Goal: Communication & Community: Answer question/provide support

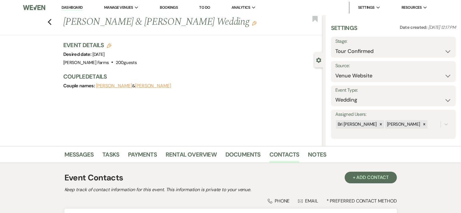
select select "4"
select select "5"
click at [54, 31] on div "Previous Gabe Kendrick & Aly Aranda's Wedding Edit Bookmark" at bounding box center [160, 25] width 326 height 20
click at [51, 23] on icon "Previous" at bounding box center [50, 22] width 4 height 7
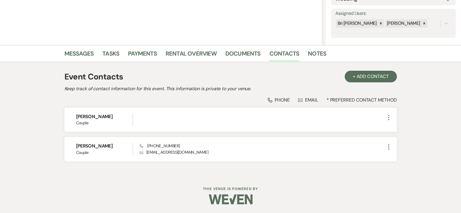
select select "4"
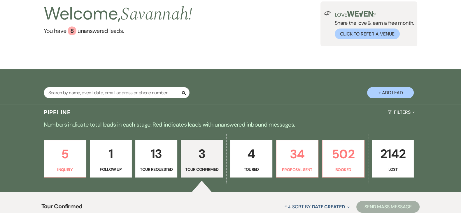
scroll to position [59, 0]
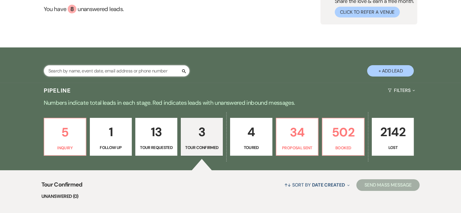
click at [150, 73] on input "text" at bounding box center [117, 70] width 146 height 11
type input "mason taylor"
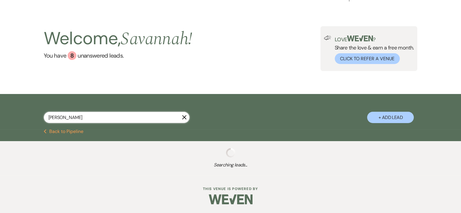
select select "6"
select select "8"
select select "5"
select select "8"
select select "5"
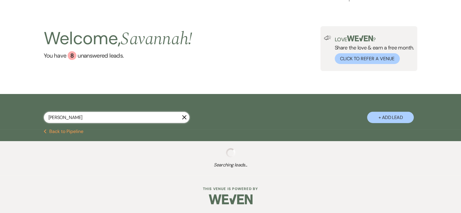
select select "8"
select select "5"
select select "8"
select select "5"
select select "8"
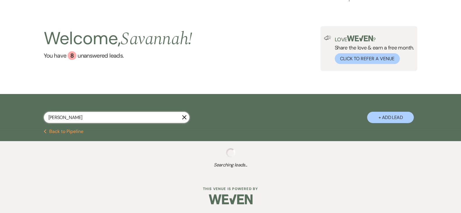
select select "5"
select select "8"
select select "4"
select select "8"
select select "5"
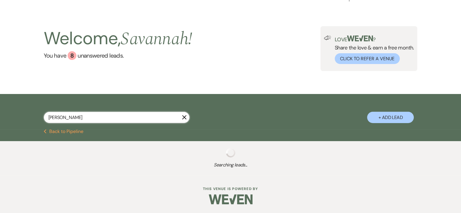
select select "8"
select select "5"
select select "8"
select select "5"
select select "8"
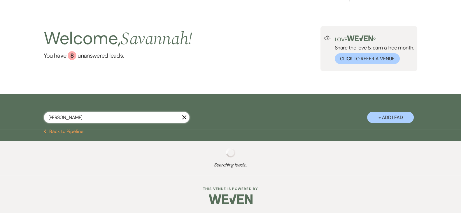
select select "8"
select select "5"
select select "8"
select select "6"
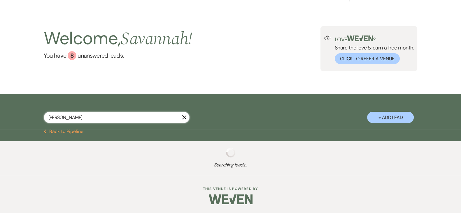
select select "8"
select select "5"
select select "8"
select select "6"
select select "8"
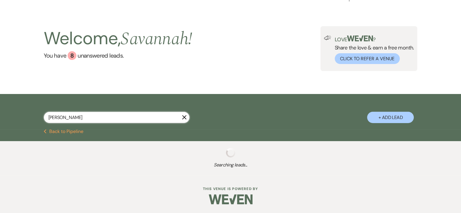
select select "6"
select select "8"
select select "1"
select select "8"
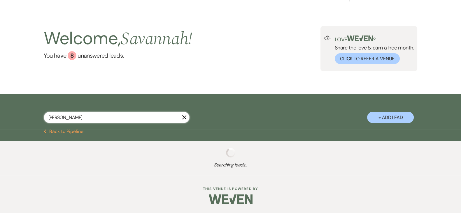
select select "5"
select select "8"
select select "1"
select select "8"
select select "11"
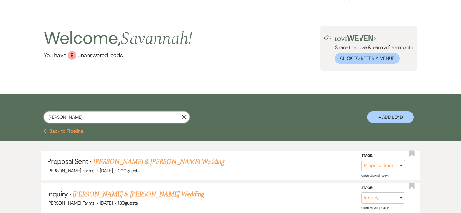
scroll to position [59, 0]
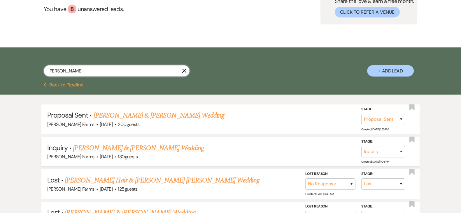
type input "mason taylor"
click at [164, 147] on link "Bree Anderson & Mason Taylor's Wedding" at bounding box center [138, 148] width 131 height 10
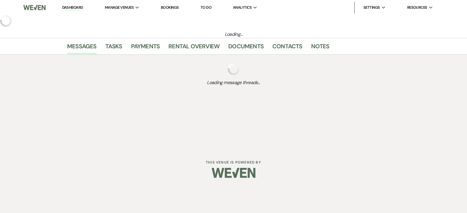
select select "5"
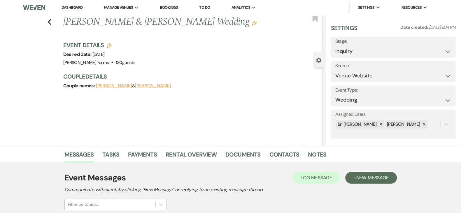
scroll to position [70, 0]
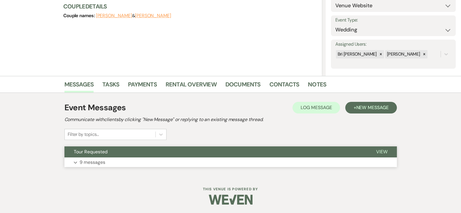
click at [268, 162] on button "Expand 9 messages" at bounding box center [230, 163] width 332 height 10
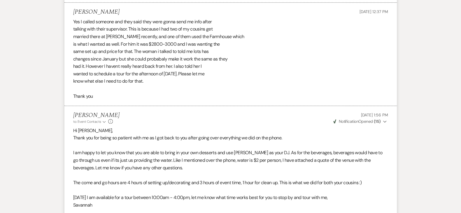
scroll to position [792, 0]
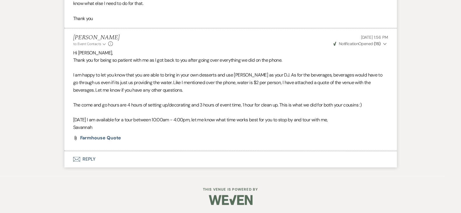
click at [348, 155] on button "Envelope Reply" at bounding box center [230, 159] width 332 height 16
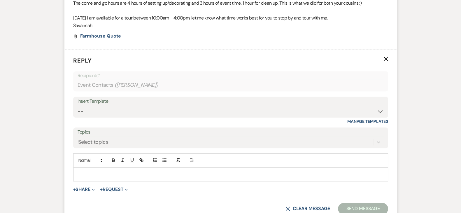
scroll to position [896, 0]
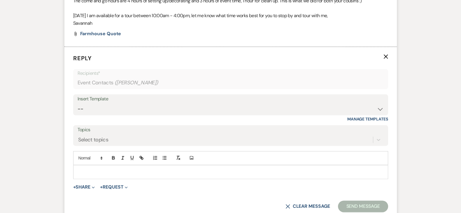
click at [246, 168] on div at bounding box center [230, 172] width 314 height 13
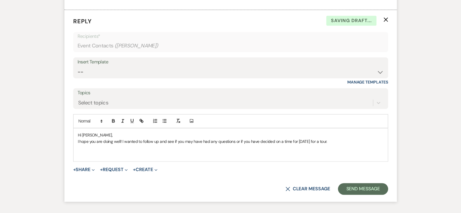
scroll to position [940, 0]
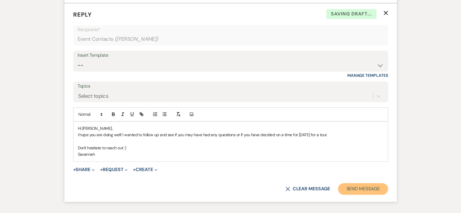
click at [365, 193] on button "Send Message" at bounding box center [363, 189] width 50 height 12
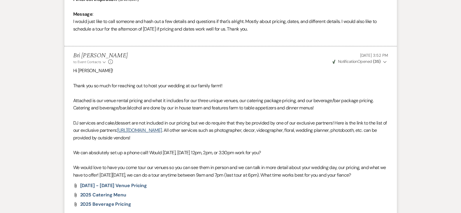
scroll to position [0, 0]
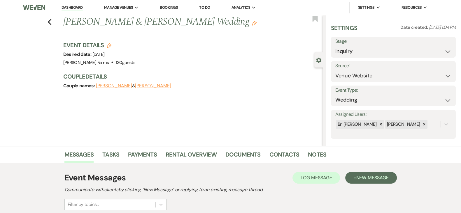
click at [415, 44] on label "Stage:" at bounding box center [393, 41] width 116 height 8
click at [440, 54] on select "Inquiry Follow Up Tour Requested Tour Confirmed Toured Proposal Sent Booked Lost" at bounding box center [393, 51] width 116 height 11
select select "6"
click at [335, 46] on select "Inquiry Follow Up Tour Requested Tour Confirmed Toured Proposal Sent Booked Lost" at bounding box center [393, 51] width 116 height 11
click at [437, 50] on button "Save" at bounding box center [443, 47] width 26 height 12
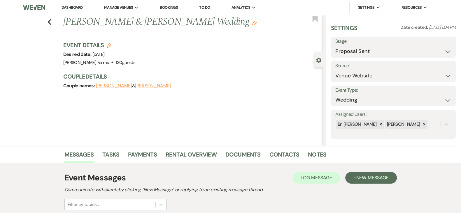
click at [193, 81] on div "Couple Details Couple names: Bree Anderson & Mason Taylor" at bounding box center [190, 81] width 254 height 17
click at [50, 21] on icon "Previous" at bounding box center [50, 22] width 4 height 7
select select "6"
select select "8"
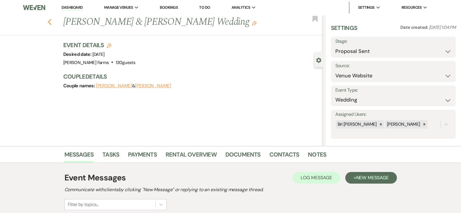
select select "5"
select select "8"
select select "5"
select select "8"
select select "5"
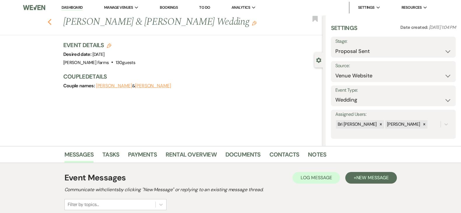
select select "8"
select select "5"
select select "8"
select select "5"
select select "8"
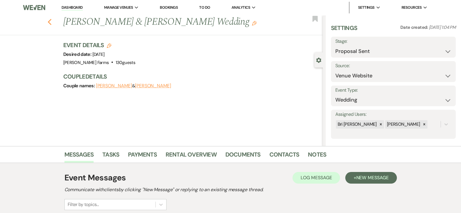
select select "4"
select select "8"
select select "5"
select select "8"
select select "5"
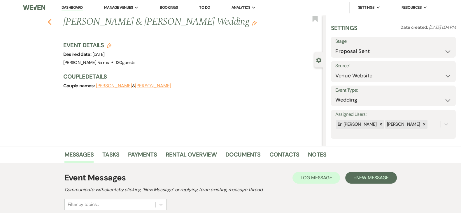
select select "8"
select select "5"
select select "8"
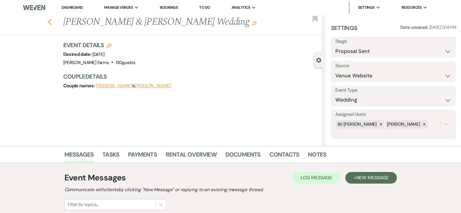
select select "5"
select select "8"
select select "6"
select select "8"
select select "5"
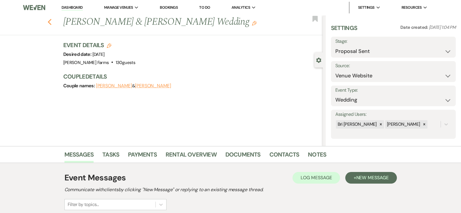
select select "8"
select select "6"
select select "8"
select select "6"
select select "8"
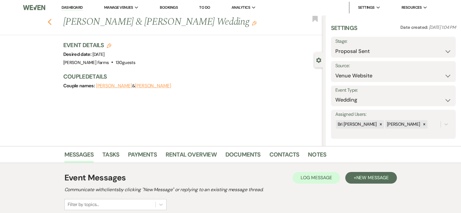
select select "1"
select select "8"
select select "5"
select select "8"
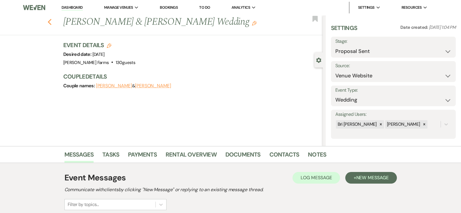
select select "1"
select select "8"
select select "11"
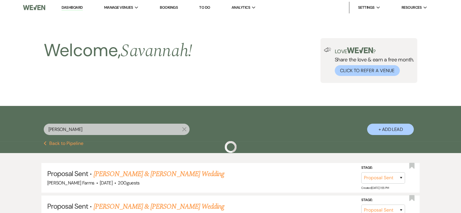
scroll to position [59, 0]
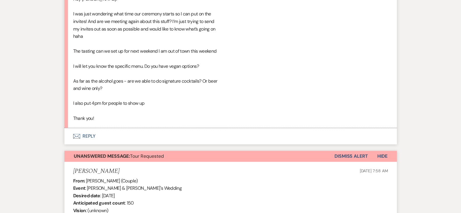
scroll to position [485, 0]
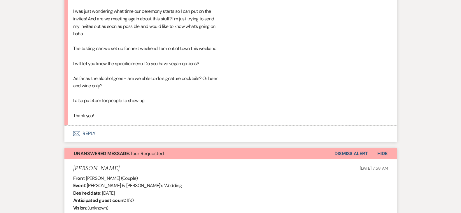
click at [157, 130] on button "Envelope Reply" at bounding box center [230, 134] width 332 height 16
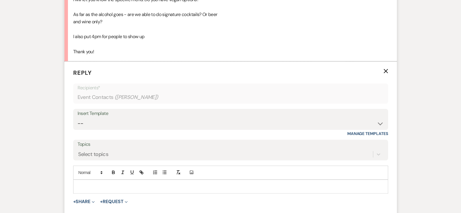
scroll to position [552, 0]
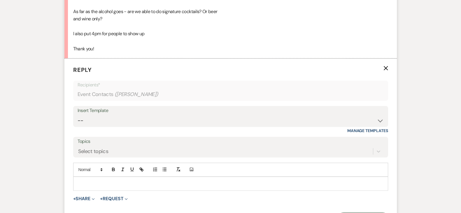
click at [164, 179] on div at bounding box center [230, 183] width 314 height 13
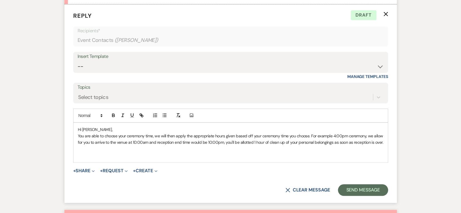
scroll to position [609, 0]
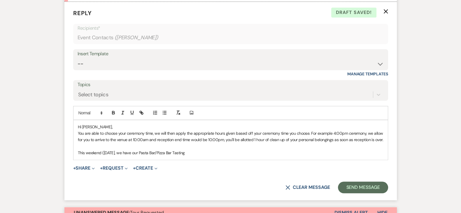
click at [139, 155] on p "This weekend (Sunday August 17th, we have our Pasta Bar/Pizza Bar Tasting" at bounding box center [231, 153] width 306 height 6
click at [219, 157] on div "Hi Samantha, You are able to choose your ceremony time, we will then apply the …" at bounding box center [230, 140] width 314 height 40
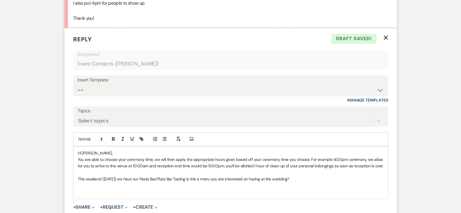
scroll to position [585, 0]
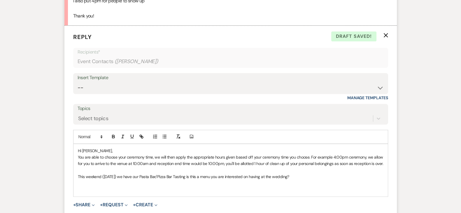
click at [334, 181] on p at bounding box center [231, 184] width 306 height 6
click at [323, 181] on p at bounding box center [231, 184] width 306 height 6
click at [316, 179] on p "This weekend (Sunday August 17th) we have our Pasta Bar/Pizza Bar Tasting is th…" at bounding box center [231, 177] width 306 height 6
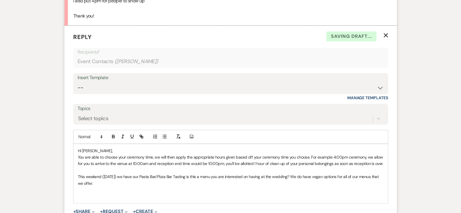
click at [109, 196] on p at bounding box center [231, 196] width 306 height 6
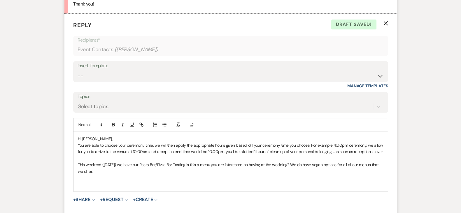
scroll to position [599, 0]
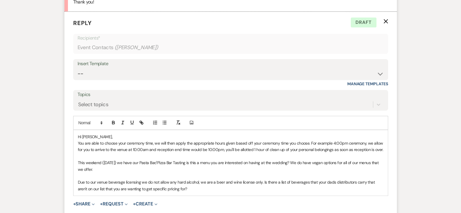
click at [202, 188] on p "Due to our venue beverage licensing we do not allow any hard alcohol, we are a …" at bounding box center [231, 185] width 306 height 13
click at [261, 183] on p "Due to our venue beverage licensing we do not allow any hard alcohol, we are a …" at bounding box center [231, 185] width 306 height 13
click at [223, 192] on div "Hi Samantha, You are able to choose your ceremony time, we will then apply the …" at bounding box center [230, 163] width 314 height 66
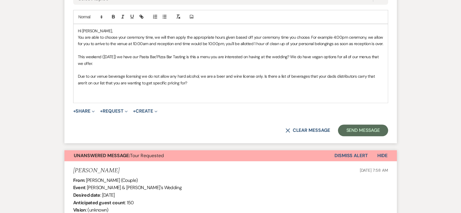
scroll to position [700, 0]
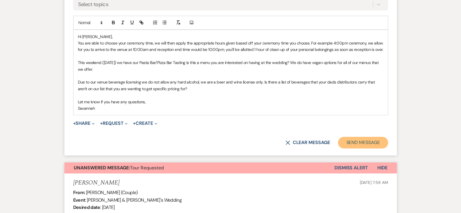
click at [360, 142] on button "Send Message" at bounding box center [363, 143] width 50 height 12
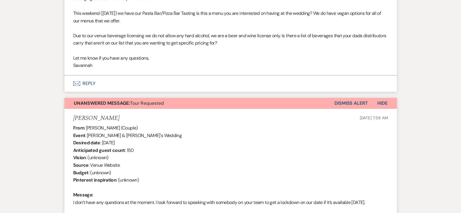
scroll to position [651, 0]
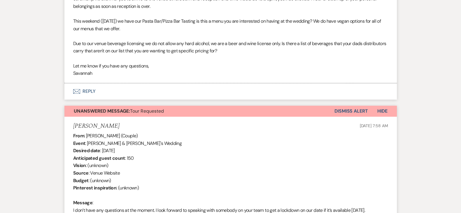
click at [357, 110] on button "Dismiss Alert" at bounding box center [351, 111] width 34 height 11
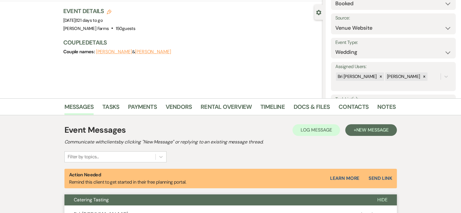
scroll to position [39, 0]
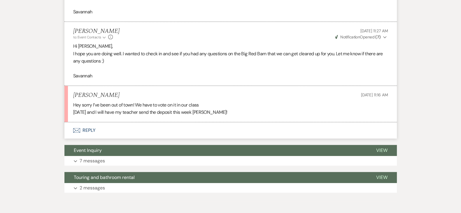
scroll to position [415, 0]
click at [241, 139] on button "Envelope Reply" at bounding box center [230, 130] width 332 height 16
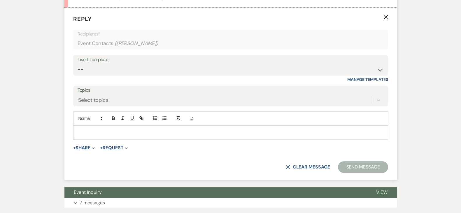
scroll to position [529, 0]
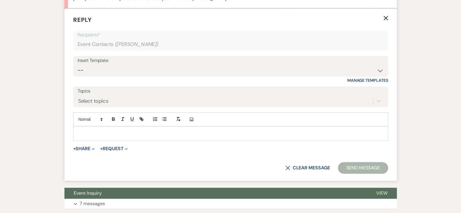
click at [316, 137] on p at bounding box center [231, 133] width 306 height 6
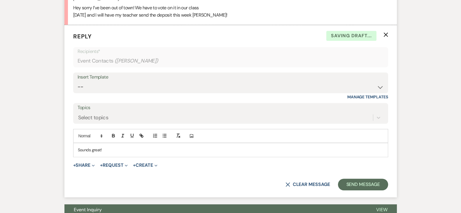
scroll to position [510, 0]
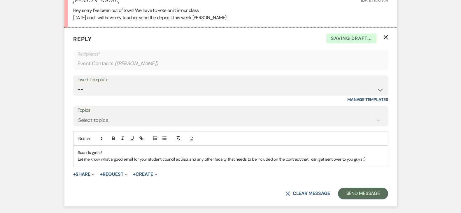
click at [220, 163] on p "Let me know what a good email for your student council advisor and any other fa…" at bounding box center [231, 159] width 306 height 6
click at [375, 163] on p "Let me know what a good email for your student council advisor and any other fa…" at bounding box center [231, 159] width 306 height 6
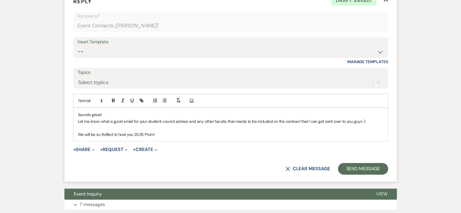
scroll to position [549, 0]
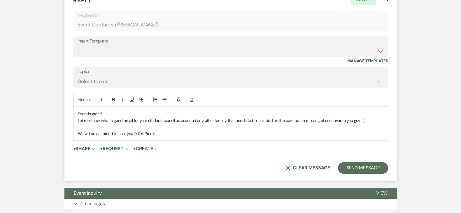
click at [361, 124] on p "Let me know what a good email for your student council advisor and any other fa…" at bounding box center [231, 121] width 306 height 6
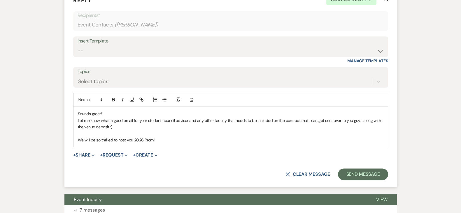
click at [334, 143] on p "We will be so thrilled to host you 2026 Prom!" at bounding box center [231, 140] width 306 height 6
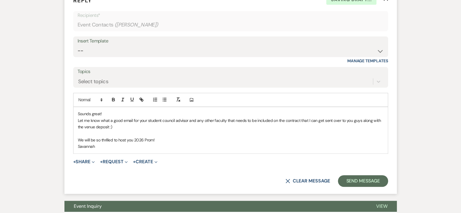
click at [359, 194] on form "Reply X Saving draft... Recipients* Event Contacts ( Natalee Anforth ) Insert T…" at bounding box center [230, 91] width 332 height 205
click at [372, 186] on button "Send Message" at bounding box center [363, 182] width 50 height 12
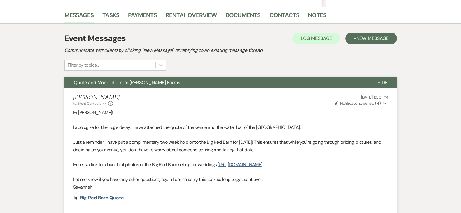
scroll to position [0, 0]
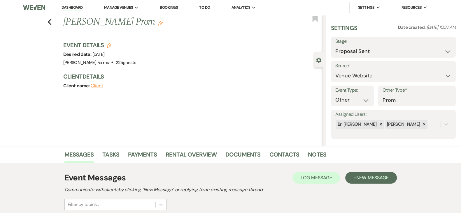
click at [55, 23] on div "Previous Natalee Anforth's Prom Edit Bookmark" at bounding box center [160, 25] width 326 height 20
click at [51, 24] on icon "Previous" at bounding box center [50, 22] width 4 height 7
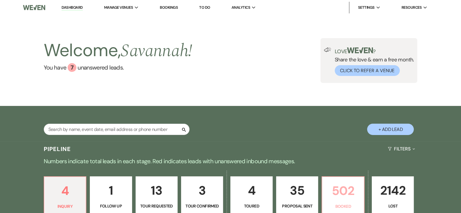
click at [349, 192] on p "502" at bounding box center [343, 191] width 34 height 20
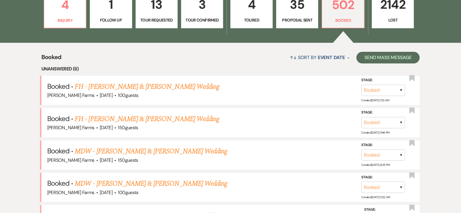
scroll to position [232, 0]
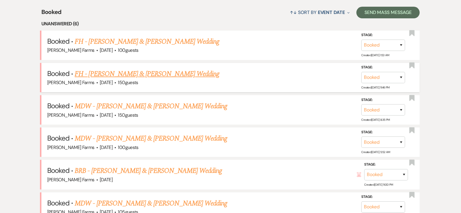
click at [189, 72] on link "FH - Matt Hissong & Cami Kisthardt's Wedding" at bounding box center [147, 74] width 145 height 10
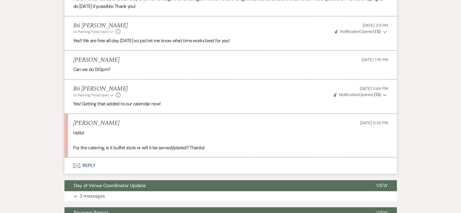
scroll to position [572, 0]
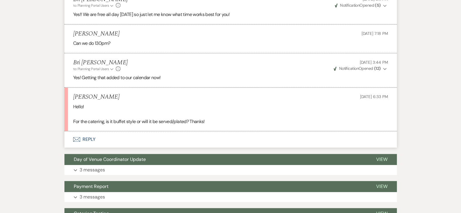
click at [220, 137] on button "Envelope Reply" at bounding box center [230, 140] width 332 height 16
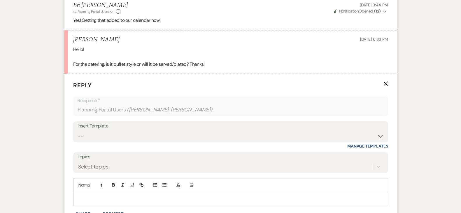
scroll to position [639, 0]
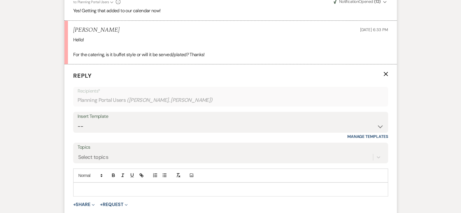
click at [214, 190] on p at bounding box center [231, 190] width 306 height 6
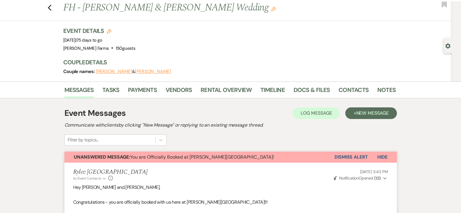
scroll to position [0, 0]
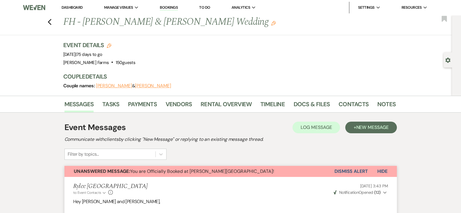
click at [447, 62] on use "button" at bounding box center [447, 60] width 5 height 5
select select "5"
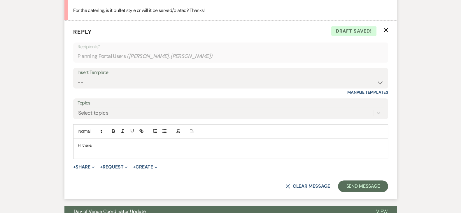
scroll to position [733, 0]
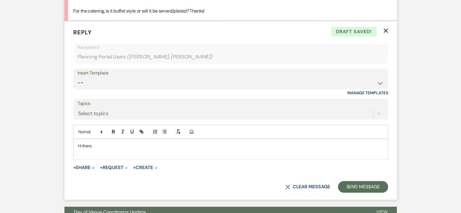
click at [131, 150] on p at bounding box center [231, 153] width 306 height 6
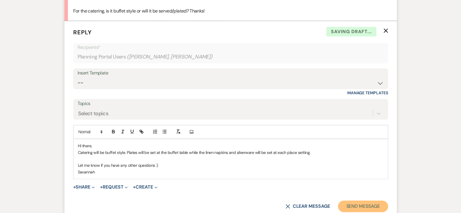
click at [359, 208] on button "Send Message" at bounding box center [363, 207] width 50 height 12
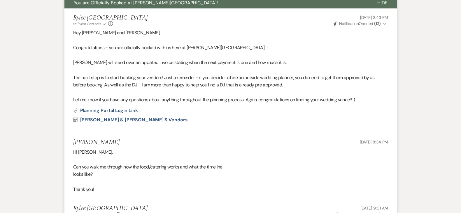
scroll to position [5, 0]
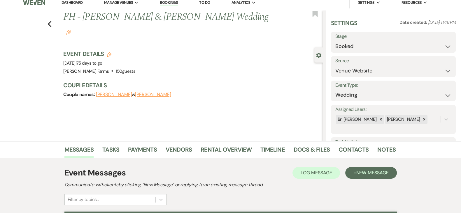
click at [54, 17] on div "Previous FH - Matt Hissong & Cami Kisthardt's Wedding Edit Bookmark" at bounding box center [160, 27] width 326 height 34
click at [51, 21] on use "button" at bounding box center [50, 24] width 4 height 6
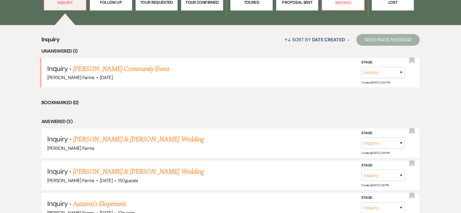
scroll to position [199, 0]
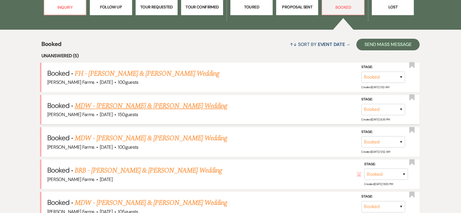
click at [194, 110] on link "MDW - Morgan Lowry & Michael Paz's Wedding" at bounding box center [151, 106] width 153 height 10
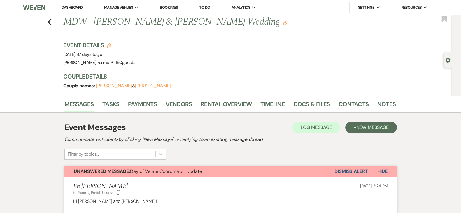
click at [449, 61] on icon "Gear" at bounding box center [447, 60] width 5 height 5
select select "5"
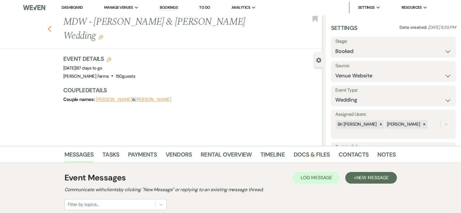
click at [52, 26] on icon "Previous" at bounding box center [50, 29] width 4 height 7
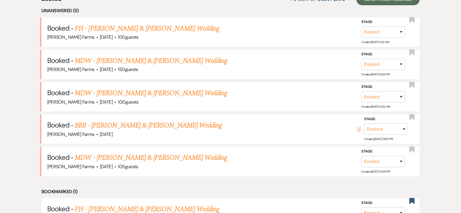
scroll to position [245, 0]
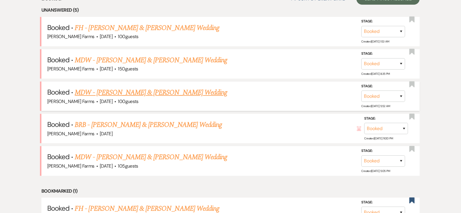
click at [189, 97] on link "MDW - Ryder Robbers & Sadie Kaylor's Wedding" at bounding box center [151, 92] width 153 height 10
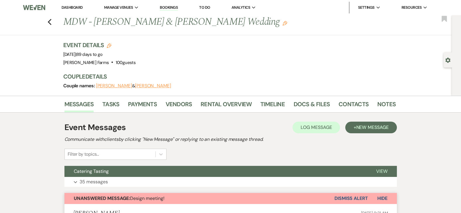
click at [447, 62] on icon "Gear" at bounding box center [447, 60] width 5 height 5
select select "5"
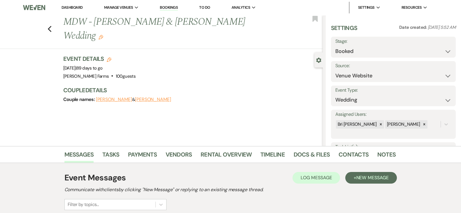
click at [58, 19] on div "Previous MDW - Ryder Robbers & Sadie Kaylor's Wedding Edit Bookmark" at bounding box center [160, 32] width 326 height 34
click at [52, 26] on icon "Previous" at bounding box center [50, 29] width 4 height 7
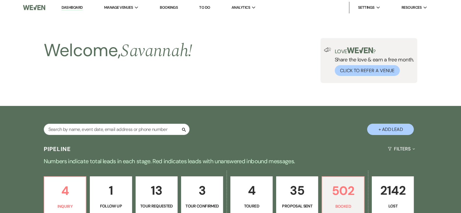
scroll to position [245, 0]
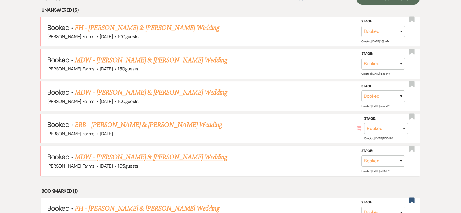
click at [181, 160] on link "MDW - Derek Parish & Annie Zeek's Wedding" at bounding box center [151, 157] width 153 height 10
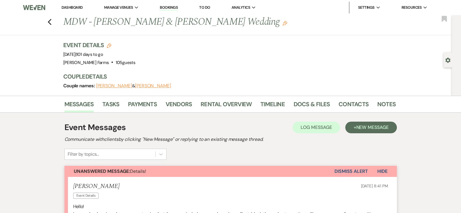
click at [446, 60] on use "button" at bounding box center [447, 60] width 5 height 5
select select "5"
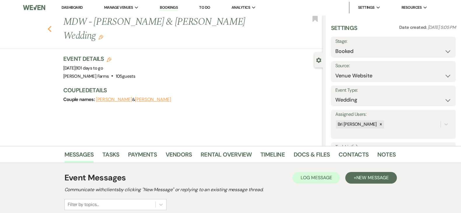
click at [52, 26] on icon "Previous" at bounding box center [50, 29] width 4 height 7
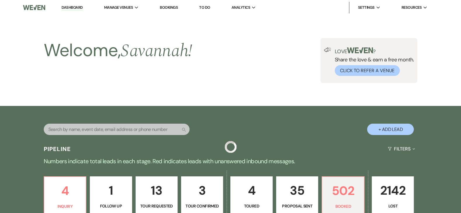
scroll to position [245, 0]
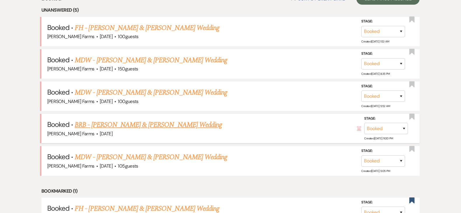
click at [154, 127] on link "BRB - Lauren Fusilier & Kevin Guilfou's Wedding" at bounding box center [148, 125] width 147 height 10
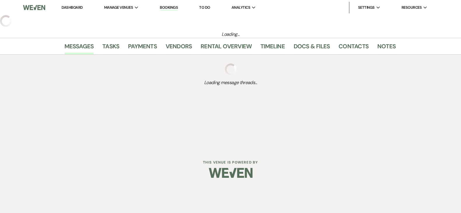
select select "14"
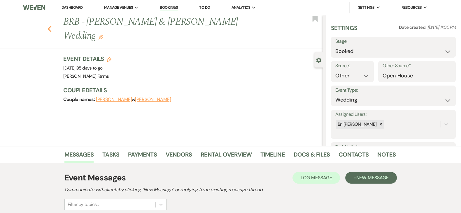
click at [51, 26] on use "button" at bounding box center [50, 29] width 4 height 6
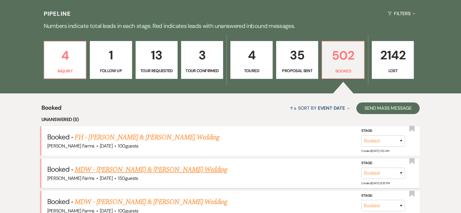
scroll to position [135, 0]
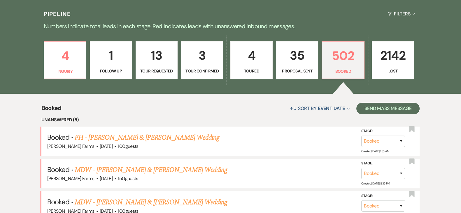
click at [300, 63] on p "35" at bounding box center [297, 56] width 34 height 20
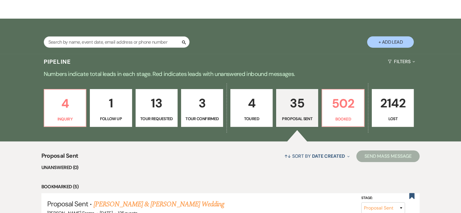
click at [194, 94] on p "3" at bounding box center [202, 104] width 34 height 20
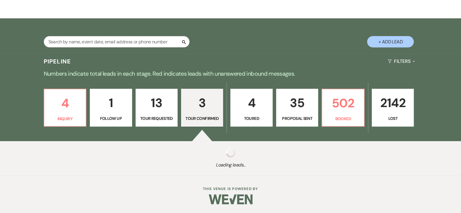
select select "4"
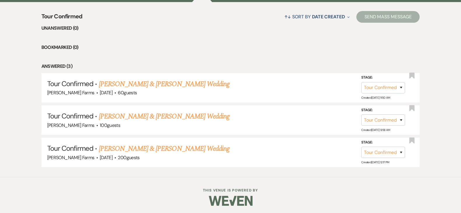
scroll to position [228, 0]
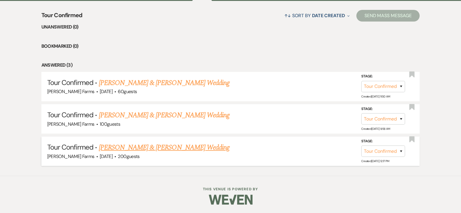
click at [173, 149] on link "[PERSON_NAME] & [PERSON_NAME] Wedding" at bounding box center [164, 148] width 131 height 10
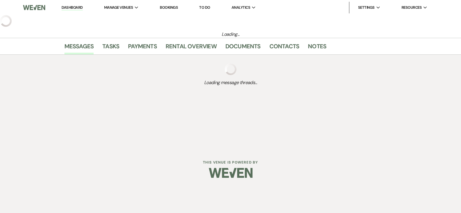
select select "4"
select select "5"
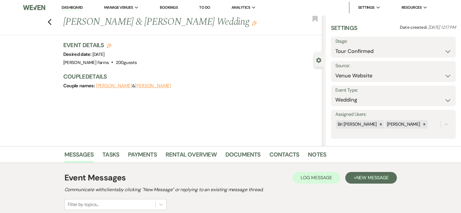
scroll to position [70, 0]
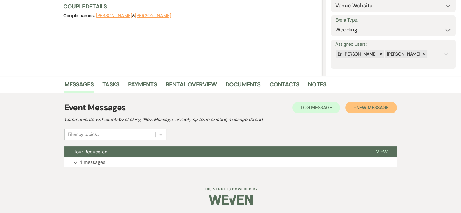
click at [355, 111] on button "+ New Message" at bounding box center [370, 108] width 51 height 12
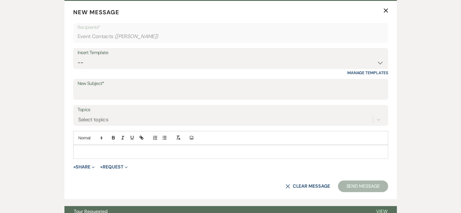
scroll to position [228, 0]
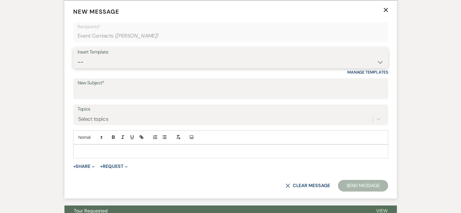
click at [322, 59] on select "-- Tour Request Response Follow Up Contract (Pre-Booked Leads) Weven Planning P…" at bounding box center [231, 62] width 306 height 11
select select "2251"
click at [78, 57] on select "-- Tour Request Response Follow Up Contract (Pre-Booked Leads) Weven Planning P…" at bounding box center [231, 62] width 306 height 11
type input "Quote and More Info from [PERSON_NAME] Farms"
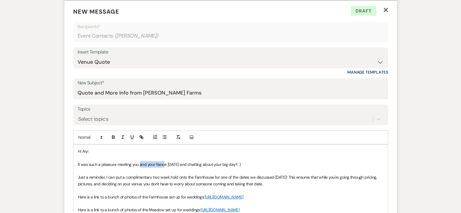
drag, startPoint x: 140, startPoint y: 164, endPoint x: 164, endPoint y: 166, distance: 24.8
click at [164, 166] on span "It was such a pleasure meeting you and your fiance today and chatting about you…" at bounding box center [159, 164] width 163 height 5
click at [113, 178] on span "Just a reminder, I can put a complimentary two week hold onto the Farmhouse for…" at bounding box center [228, 181] width 300 height 12
click at [213, 178] on span "Just a reminder, I can put a complimentary two week hold onto the Farmhouse for…" at bounding box center [228, 181] width 300 height 12
drag, startPoint x: 236, startPoint y: 178, endPoint x: 280, endPoint y: 179, distance: 44.6
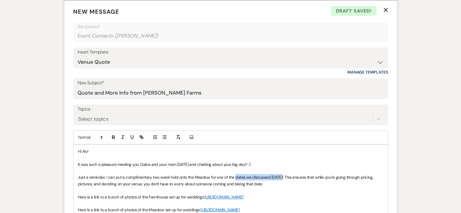
click at [280, 179] on span "Just a reminder, I can put a complimentary two week hold onto the Meadow for on…" at bounding box center [226, 181] width 296 height 12
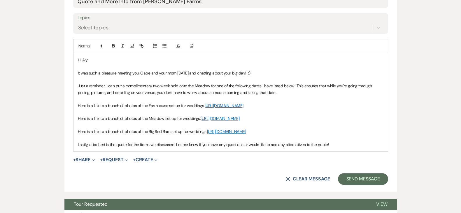
scroll to position [332, 0]
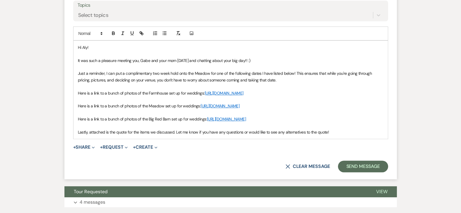
drag, startPoint x: 75, startPoint y: 92, endPoint x: 178, endPoint y: 100, distance: 103.6
click at [178, 100] on div "Hi Aly! It was such a pleasure meeting you, Gabe and your mom today and chattin…" at bounding box center [230, 90] width 314 height 98
drag, startPoint x: 79, startPoint y: 126, endPoint x: 177, endPoint y: 133, distance: 98.3
click at [177, 122] on p "Here is a link to a bunch of photos of the Big Red Barn set up for weddings: ht…" at bounding box center [231, 119] width 306 height 6
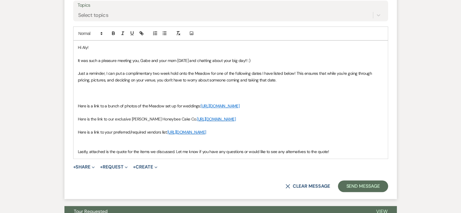
click at [147, 149] on p at bounding box center [231, 145] width 306 height 6
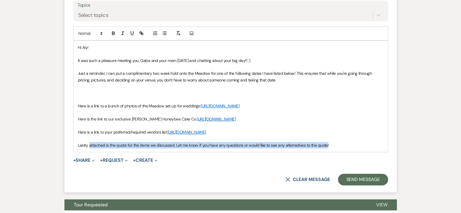
drag, startPoint x: 89, startPoint y: 151, endPoint x: 327, endPoint y: 153, distance: 238.0
click at [327, 148] on span "Lastly, attached is the quote for the items we discussed. Let me know if you ha…" at bounding box center [203, 145] width 251 height 5
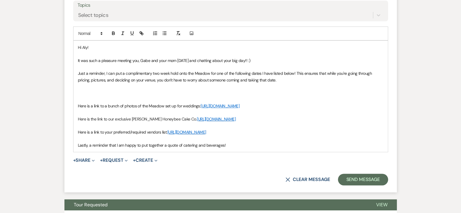
click at [301, 152] on div "Hi Aly! It was such a pleasure meeting you, Gabe and your mom today and chattin…" at bounding box center [230, 96] width 314 height 111
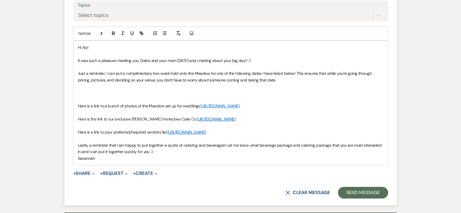
click at [115, 92] on p at bounding box center [231, 93] width 306 height 6
click at [117, 87] on p at bounding box center [231, 86] width 306 height 6
click at [115, 36] on button "button" at bounding box center [113, 33] width 8 height 7
click at [133, 34] on icon "button" at bounding box center [132, 32] width 2 height 3
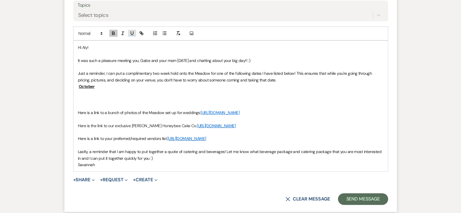
click at [133, 34] on icon "button" at bounding box center [131, 33] width 5 height 5
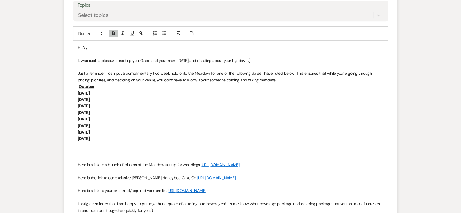
click at [82, 150] on p at bounding box center [231, 152] width 306 height 6
click at [113, 34] on icon "button" at bounding box center [113, 33] width 2 height 1
click at [135, 36] on button "button" at bounding box center [132, 33] width 8 height 7
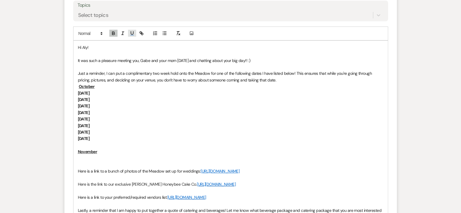
click at [133, 33] on icon "button" at bounding box center [131, 33] width 5 height 5
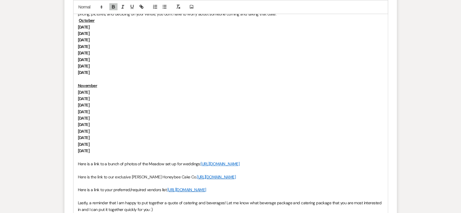
scroll to position [399, 0]
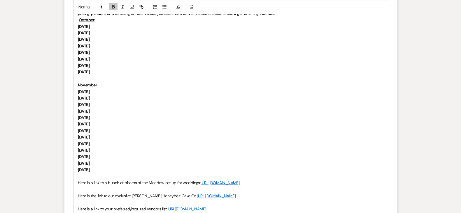
click at [154, 158] on p "Friday November 27th, 2026" at bounding box center [231, 157] width 306 height 6
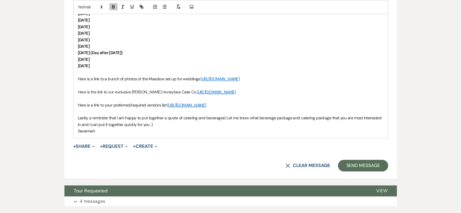
scroll to position [505, 0]
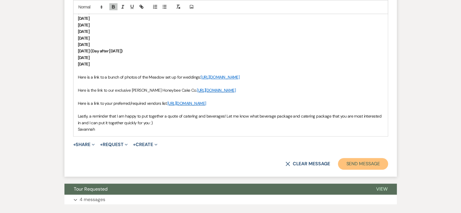
click at [363, 170] on button "Send Message" at bounding box center [363, 164] width 50 height 12
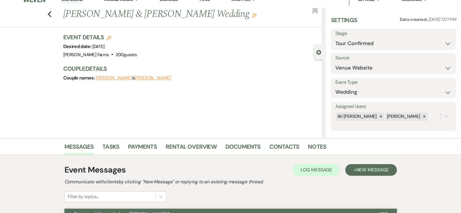
scroll to position [6, 0]
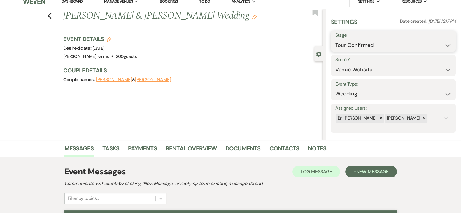
click at [437, 50] on select "Inquiry Follow Up Tour Requested Tour Confirmed Toured Proposal Sent Booked Lost" at bounding box center [393, 45] width 116 height 11
select select "6"
click at [335, 40] on select "Inquiry Follow Up Tour Requested Tour Confirmed Toured Proposal Sent Booked Lost" at bounding box center [393, 45] width 116 height 11
click at [432, 43] on button "Save" at bounding box center [443, 41] width 26 height 12
click at [52, 13] on icon "Previous" at bounding box center [50, 16] width 4 height 7
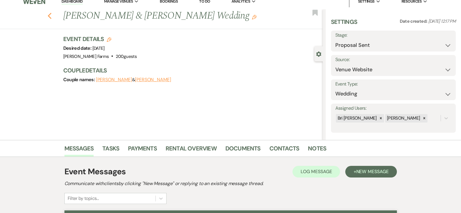
select select "4"
select select "6"
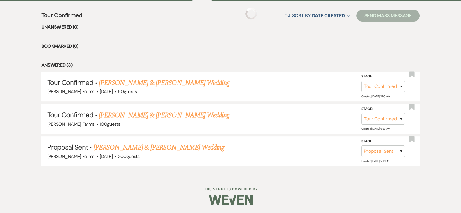
scroll to position [196, 0]
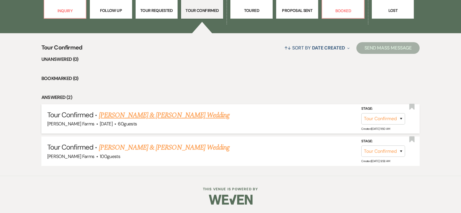
click at [187, 121] on div "Schnepf Farms · Oct 25, 2026 · 60 guests" at bounding box center [230, 124] width 367 height 8
click at [198, 110] on link "Celestina Madril & Jacob Mciver's Wedding" at bounding box center [164, 115] width 131 height 10
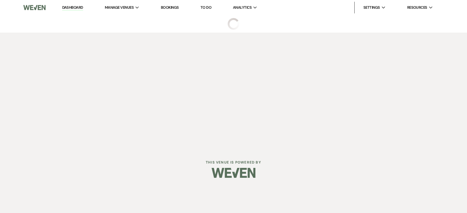
select select "4"
select select "5"
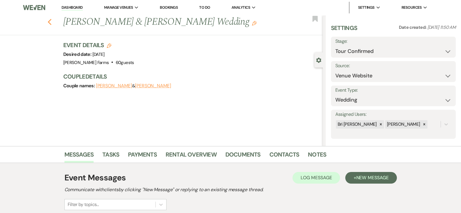
click at [52, 22] on icon "Previous" at bounding box center [50, 22] width 4 height 7
select select "4"
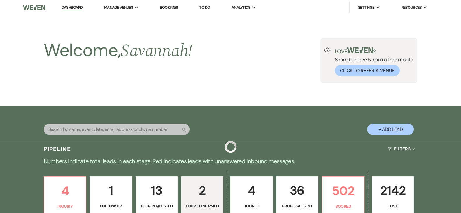
scroll to position [196, 0]
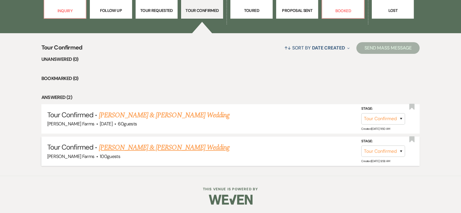
click at [158, 146] on link "Sam Alanis & Genessis Ramirez's Wedding" at bounding box center [164, 148] width 131 height 10
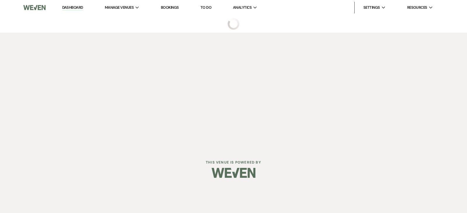
select select "4"
select select "5"
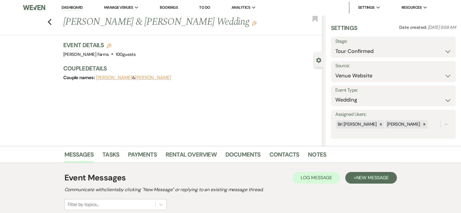
click at [49, 20] on div "Previous Sam Alanis & Genessis Ramirez's Wedding Edit Bookmark" at bounding box center [160, 25] width 326 height 20
click at [51, 23] on use "button" at bounding box center [50, 22] width 4 height 6
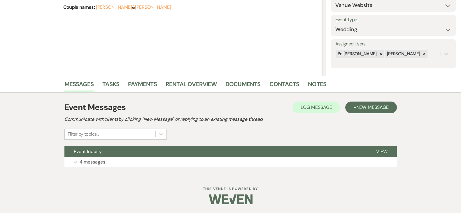
select select "4"
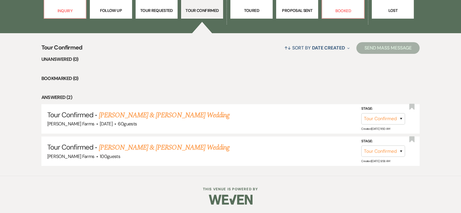
click at [255, 18] on link "4 Toured" at bounding box center [251, 0] width 42 height 38
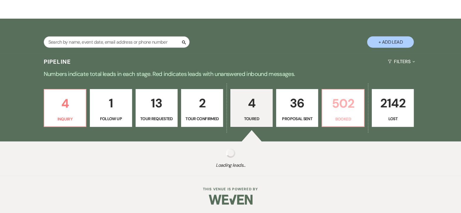
scroll to position [196, 0]
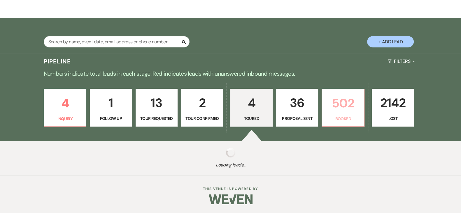
select select "5"
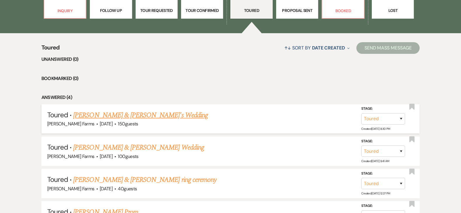
click at [125, 117] on link "Wyatt & Katie's Wedding" at bounding box center [140, 115] width 135 height 10
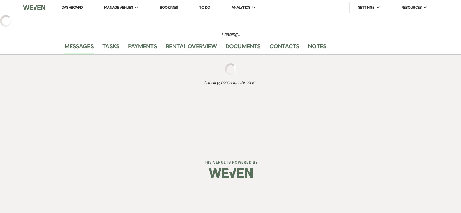
select select "5"
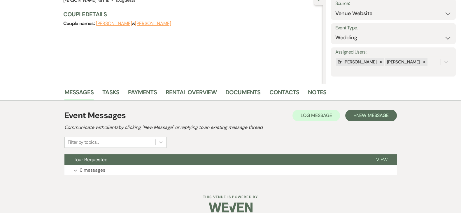
scroll to position [70, 0]
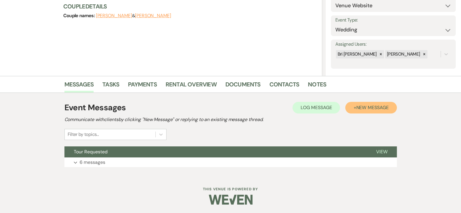
click at [384, 111] on button "+ New Message" at bounding box center [370, 108] width 51 height 12
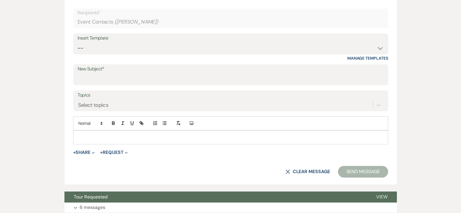
scroll to position [254, 0]
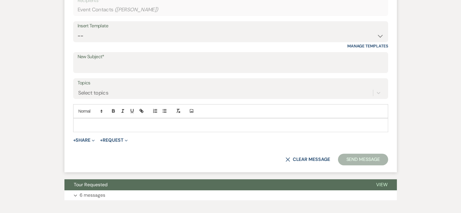
click at [152, 127] on p at bounding box center [231, 125] width 306 height 6
click at [217, 37] on select "-- Tour Request Response Follow Up Contract (Pre-Booked Leads) Weven Planning P…" at bounding box center [231, 35] width 306 height 11
select select "2251"
click at [78, 30] on select "-- Tour Request Response Follow Up Contract (Pre-Booked Leads) Weven Planning P…" at bounding box center [231, 35] width 306 height 11
type input "Quote and More Info from [PERSON_NAME] Farms"
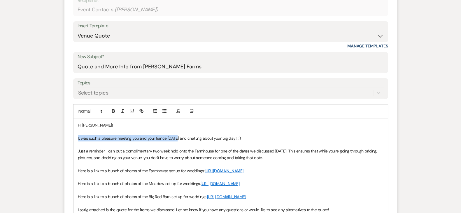
drag, startPoint x: 77, startPoint y: 139, endPoint x: 176, endPoint y: 139, distance: 99.7
click at [176, 139] on div "Hi Katie! It was such a pleasure meeting you and your fiance today and chatting…" at bounding box center [230, 168] width 314 height 98
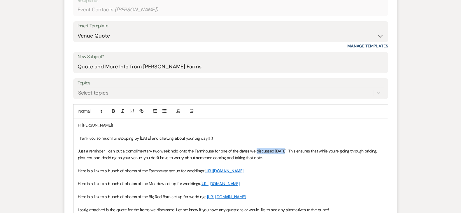
drag, startPoint x: 256, startPoint y: 152, endPoint x: 284, endPoint y: 151, distance: 28.3
click at [284, 151] on span "Just a reminder, I can put a complimentary two week hold onto the Farmhouse for…" at bounding box center [228, 155] width 300 height 12
click at [270, 151] on span "Just a reminder, I can put a complimentary two week hold onto the Farmhouse for…" at bounding box center [224, 155] width 293 height 12
click at [271, 159] on p "Just a reminder, I can put a complimentary two week hold onto the Farmhouse for…" at bounding box center [231, 154] width 306 height 13
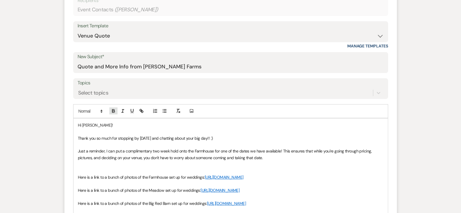
click at [114, 113] on button "button" at bounding box center [113, 111] width 8 height 7
click at [130, 112] on icon "button" at bounding box center [131, 110] width 5 height 5
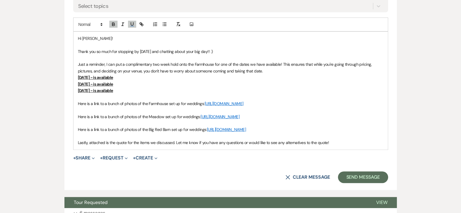
scroll to position [348, 0]
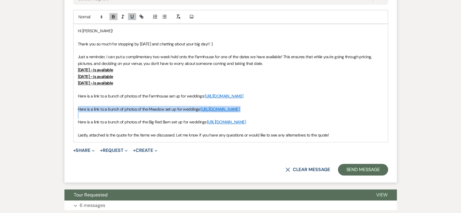
drag, startPoint x: 77, startPoint y: 115, endPoint x: 181, endPoint y: 126, distance: 104.5
click at [181, 126] on div "Hi Katie! Thank you so much for stopping by yesterday and chatting about your b…" at bounding box center [230, 83] width 314 height 118
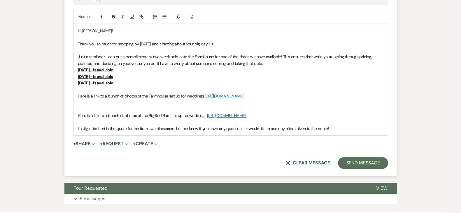
drag, startPoint x: 77, startPoint y: 124, endPoint x: 173, endPoint y: 132, distance: 96.6
click at [173, 132] on div "Hi Katie! Thank you so much for stopping by yesterday and chatting about your b…" at bounding box center [230, 79] width 314 height 111
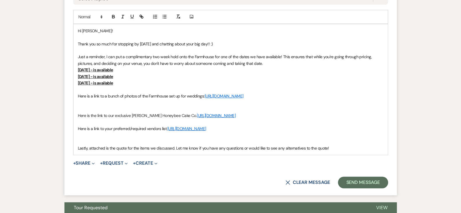
click at [115, 113] on p at bounding box center [231, 109] width 306 height 6
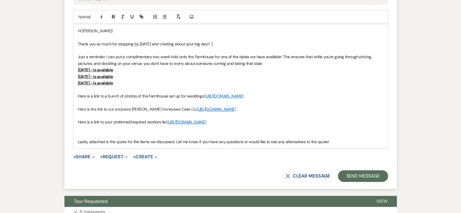
click at [104, 139] on p at bounding box center [231, 135] width 306 height 6
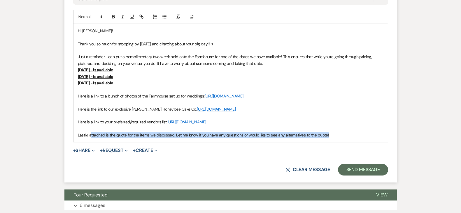
drag, startPoint x: 90, startPoint y: 142, endPoint x: 337, endPoint y: 141, distance: 246.4
click at [337, 139] on p "Lastly, attached is the quote for the items we discussed. Let me know if you ha…" at bounding box center [231, 135] width 306 height 6
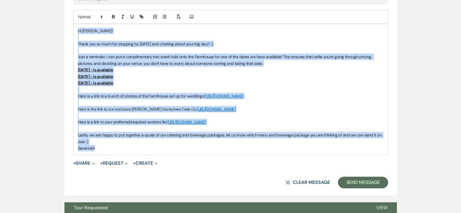
drag, startPoint x: 109, startPoint y: 157, endPoint x: 64, endPoint y: 29, distance: 136.7
click at [64, 29] on div "Messages Tasks Payments Rental Overview Documents Contacts Notes Event Messages…" at bounding box center [230, 15] width 461 height 435
copy div "Hi Katie! Thank you so much for stopping by yesterday and chatting about your b…"
click at [214, 113] on p "Here is the link to our exclusive Baker Honeybee Cake Co. https://honeybeecakec…" at bounding box center [231, 109] width 306 height 6
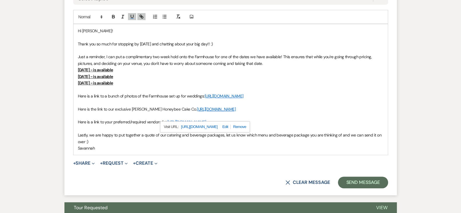
click at [224, 76] on p "November 22nd, 2026 - is available" at bounding box center [231, 76] width 306 height 6
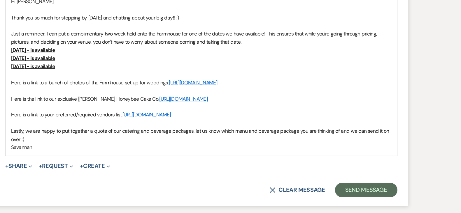
scroll to position [336, 0]
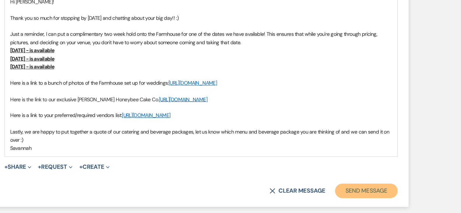
click at [358, 202] on button "Send Message" at bounding box center [363, 196] width 50 height 12
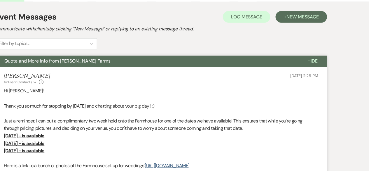
scroll to position [119, 0]
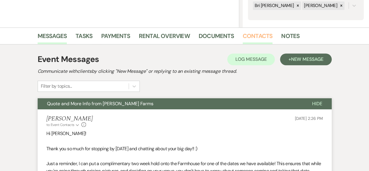
click at [258, 34] on link "Contacts" at bounding box center [258, 37] width 30 height 13
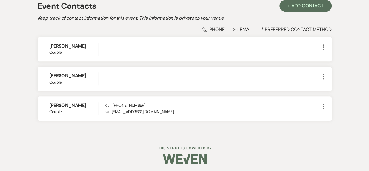
scroll to position [172, 0]
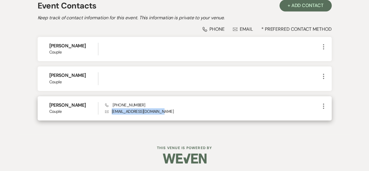
drag, startPoint x: 112, startPoint y: 110, endPoint x: 157, endPoint y: 113, distance: 45.3
click at [157, 113] on p "Envelope katiesinclair8@gmail.com" at bounding box center [212, 111] width 215 height 6
copy p "katiesinclair8@gmail.com"
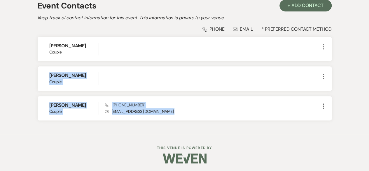
drag, startPoint x: 368, startPoint y: 118, endPoint x: 363, endPoint y: 48, distance: 70.2
click at [363, 48] on div "Messages Tasks Payments Rental Overview Documents Contacts Notes Event Contacts…" at bounding box center [184, 54] width 369 height 160
click at [368, 85] on div "Messages Tasks Payments Rental Overview Documents Contacts Notes Event Contacts…" at bounding box center [184, 54] width 369 height 160
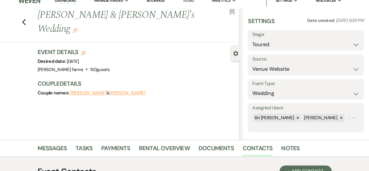
scroll to position [6, 0]
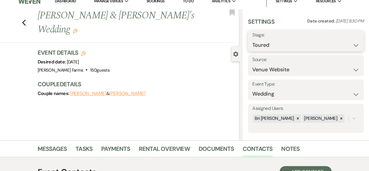
click at [324, 48] on select "Inquiry Follow Up Tour Requested Tour Confirmed Toured Proposal Sent Booked Lost" at bounding box center [305, 44] width 107 height 11
select select "6"
click at [252, 39] on select "Inquiry Follow Up Tour Requested Tour Confirmed Toured Proposal Sent Booked Lost" at bounding box center [305, 44] width 107 height 11
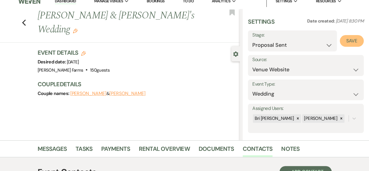
click at [354, 42] on button "Save" at bounding box center [352, 41] width 24 height 12
click at [26, 19] on icon "Previous" at bounding box center [24, 22] width 4 height 7
select select "5"
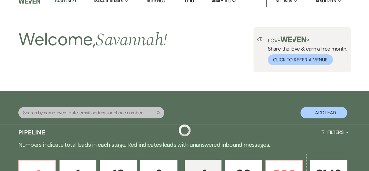
scroll to position [157, 0]
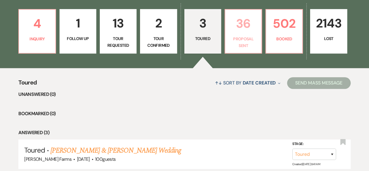
click at [248, 39] on p "Proposal Sent" at bounding box center [243, 42] width 29 height 13
select select "6"
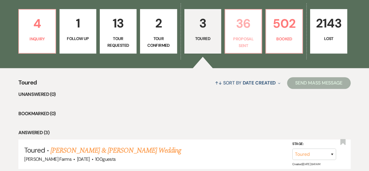
select select "6"
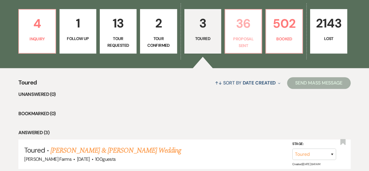
select select "6"
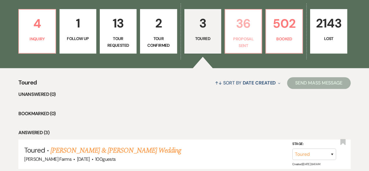
select select "6"
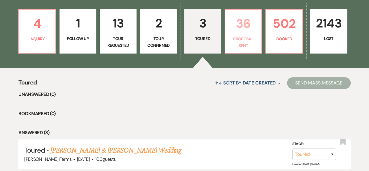
select select "6"
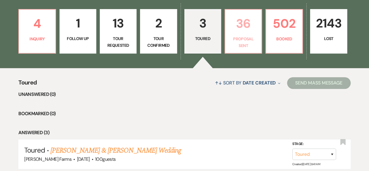
select select "6"
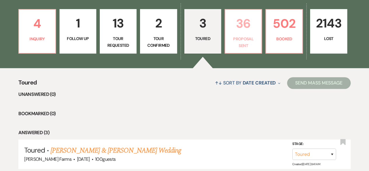
select select "6"
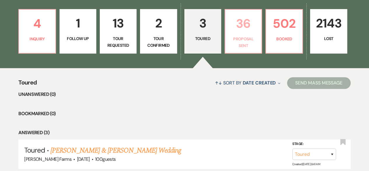
select select "6"
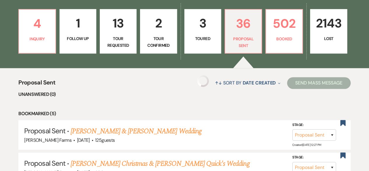
select select "6"
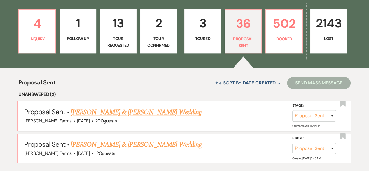
click at [162, 111] on link "[PERSON_NAME] & [PERSON_NAME] Wedding" at bounding box center [136, 112] width 131 height 10
select select "6"
select select "5"
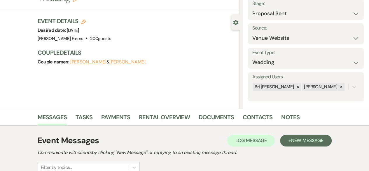
scroll to position [31, 0]
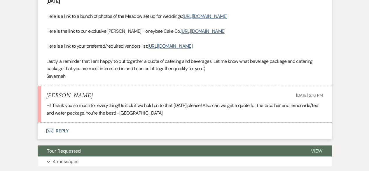
scroll to position [477, 0]
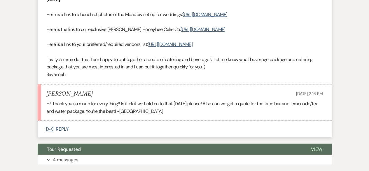
click at [218, 137] on button "Envelope Reply" at bounding box center [185, 128] width 294 height 16
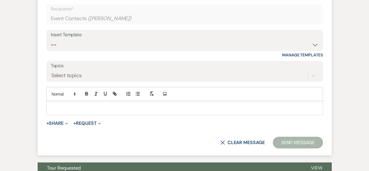
scroll to position [617, 0]
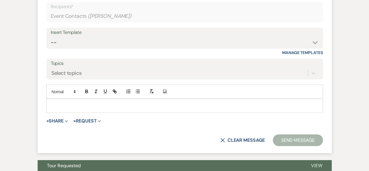
click at [175, 109] on p at bounding box center [184, 105] width 267 height 6
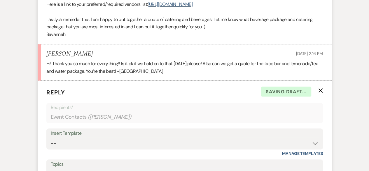
scroll to position [512, 0]
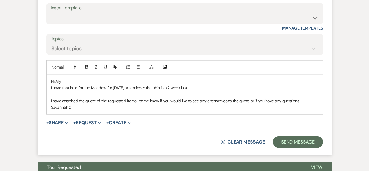
scroll to position [640, 0]
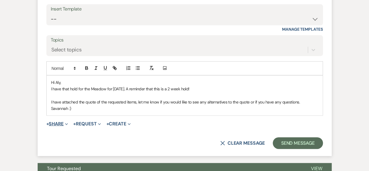
click at [61, 126] on button "+ Share Expand" at bounding box center [57, 123] width 22 height 5
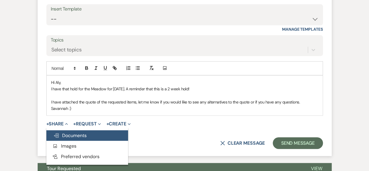
click at [86, 138] on span "Doc Upload Documents" at bounding box center [69, 135] width 33 height 6
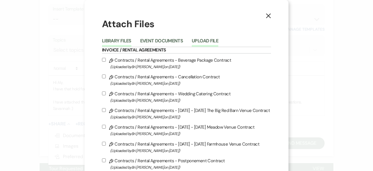
click at [200, 39] on button "Upload File" at bounding box center [205, 42] width 27 height 8
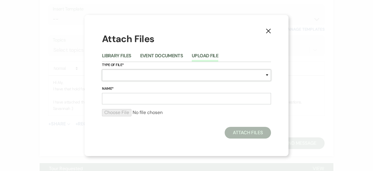
click at [198, 75] on select "Special Event Insurance Vendor Certificate of Insurance Contracts / Rental Agre…" at bounding box center [186, 74] width 169 height 11
select select "8"
click at [102, 69] on select "Special Event Insurance Vendor Certificate of Insurance Contracts / Rental Agre…" at bounding box center [186, 74] width 169 height 11
click at [152, 101] on input "Name*" at bounding box center [186, 98] width 169 height 11
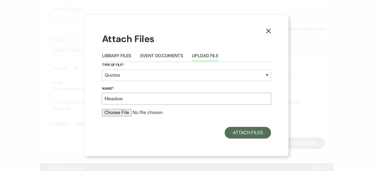
type input "Meadow Quote"
click at [123, 115] on input "file" at bounding box center [186, 112] width 169 height 7
type input "C:\fakepath\MEADOW VENUE QUOTE - Aranda_Kendrick.docx.pdf"
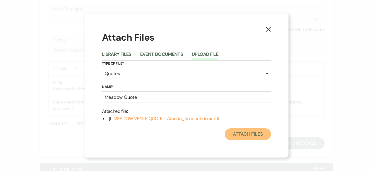
click at [245, 135] on button "Attach Files" at bounding box center [248, 134] width 46 height 12
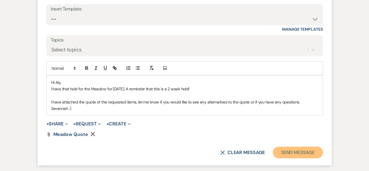
click at [299, 158] on button "Send Message" at bounding box center [298, 152] width 50 height 12
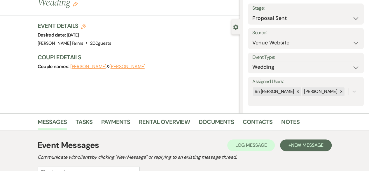
scroll to position [0, 0]
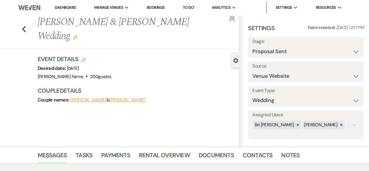
click at [63, 8] on link "Dashboard" at bounding box center [65, 8] width 21 height 6
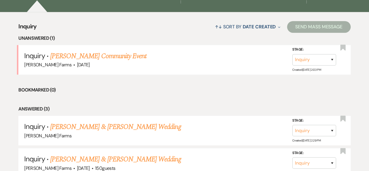
scroll to position [256, 0]
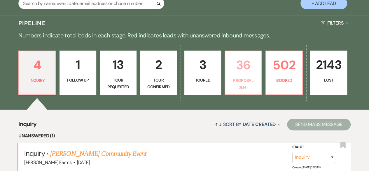
click at [234, 76] on link "36 Proposal Sent" at bounding box center [243, 72] width 37 height 44
select select "6"
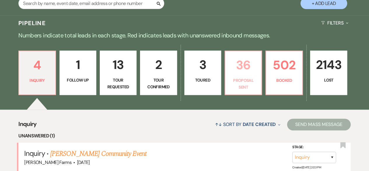
select select "6"
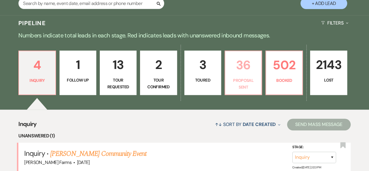
select select "6"
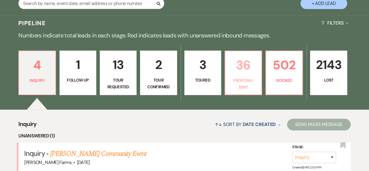
select select "6"
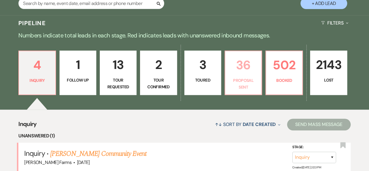
select select "6"
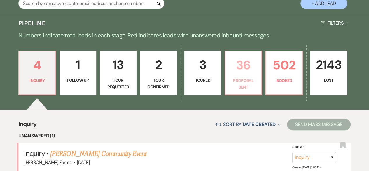
select select "6"
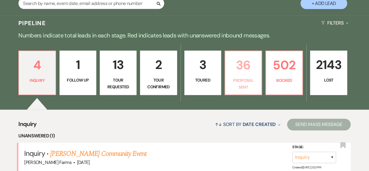
select select "6"
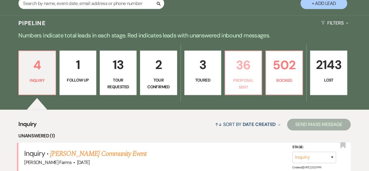
select select "6"
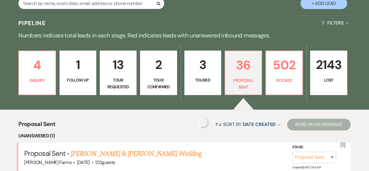
select select "6"
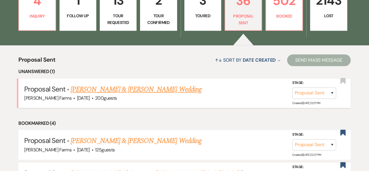
click at [161, 93] on link "[PERSON_NAME] & [PERSON_NAME] Wedding" at bounding box center [136, 89] width 131 height 10
select select "6"
select select "5"
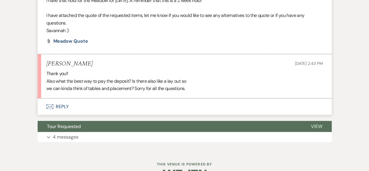
scroll to position [636, 0]
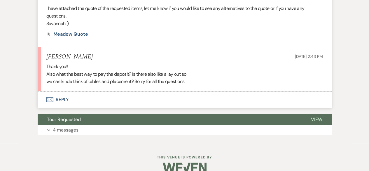
click at [237, 108] on button "Envelope Reply" at bounding box center [185, 99] width 294 height 16
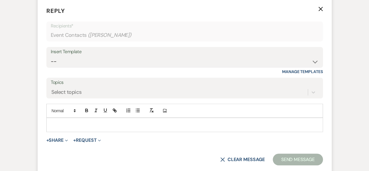
scroll to position [735, 0]
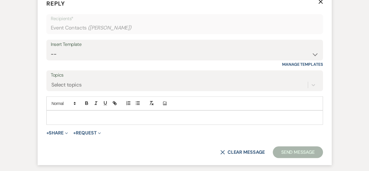
click at [258, 124] on div at bounding box center [185, 117] width 276 height 13
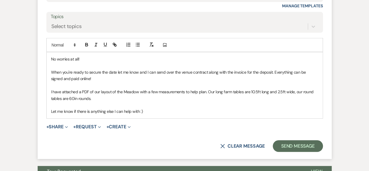
scroll to position [794, 0]
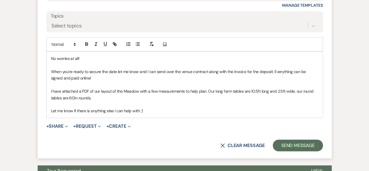
click at [109, 68] on p at bounding box center [184, 65] width 267 height 6
click at [87, 62] on p "No worries at all!" at bounding box center [184, 58] width 267 height 6
click at [206, 114] on p "Let me know if there is anything else I can help with :)" at bounding box center [184, 110] width 267 height 6
click at [66, 128] on icon "Expand" at bounding box center [66, 126] width 3 height 3
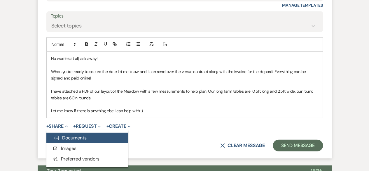
click at [85, 141] on span "Doc Upload Documents" at bounding box center [69, 137] width 33 height 6
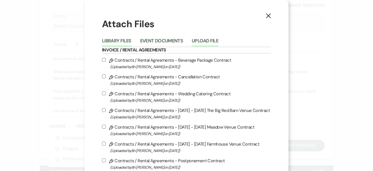
click at [206, 43] on button "Upload File" at bounding box center [205, 42] width 27 height 8
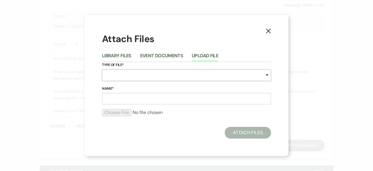
click at [245, 70] on select "Special Event Insurance Vendor Certificate of Insurance Contracts / Rental Agre…" at bounding box center [186, 74] width 169 height 11
select select "24"
click at [102, 69] on select "Special Event Insurance Vendor Certificate of Insurance Contracts / Rental Agre…" at bounding box center [186, 74] width 169 height 11
click at [202, 100] on input "Name*" at bounding box center [186, 98] width 169 height 11
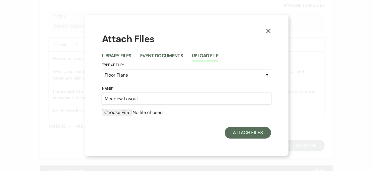
type input "Meadow Layout"
click at [123, 113] on input "file" at bounding box center [186, 112] width 169 height 7
type input "C:\fakepath\(MASTER-Shared) Meadow Layout 2025 (with dimensions).pdf"
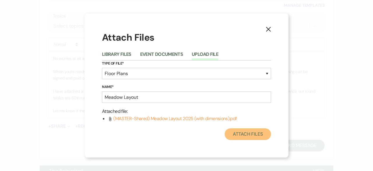
click at [249, 137] on button "Attach Files" at bounding box center [248, 134] width 46 height 12
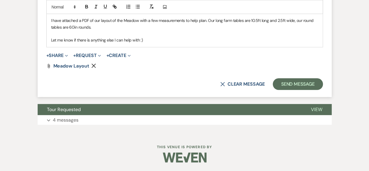
scroll to position [873, 0]
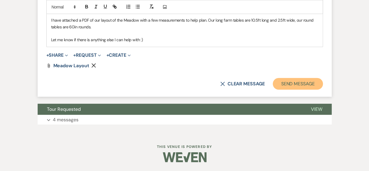
click at [304, 84] on button "Send Message" at bounding box center [298, 84] width 50 height 12
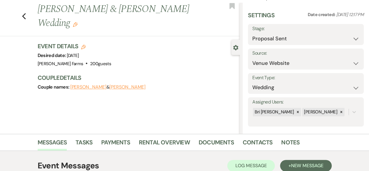
scroll to position [9, 0]
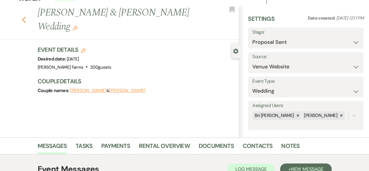
click at [26, 17] on use "button" at bounding box center [24, 20] width 4 height 6
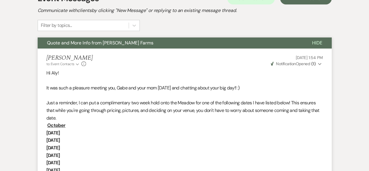
select select "6"
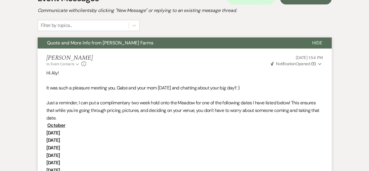
select select "6"
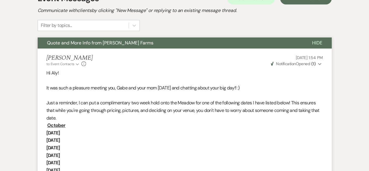
select select "6"
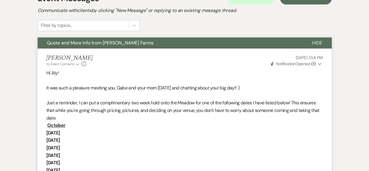
select select "6"
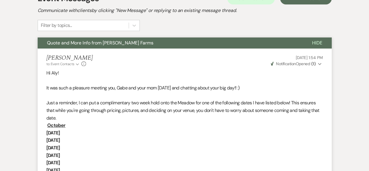
select select "6"
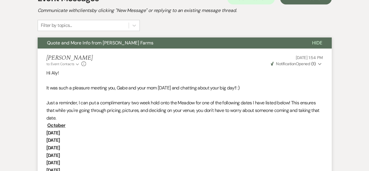
select select "6"
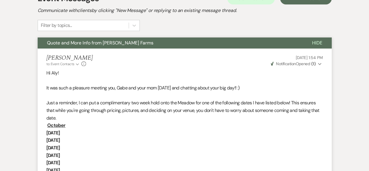
select select "6"
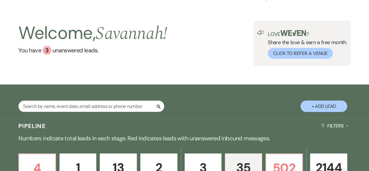
scroll to position [2, 0]
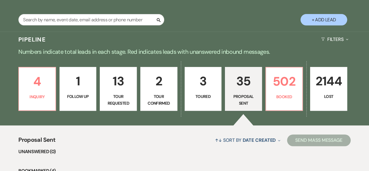
click at [245, 101] on p "Proposal Sent" at bounding box center [243, 99] width 29 height 13
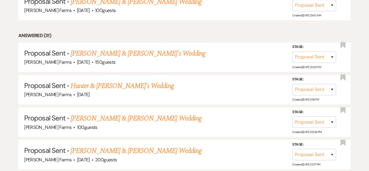
scroll to position [386, 0]
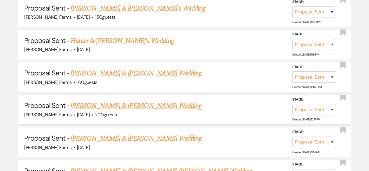
click at [153, 107] on link "[PERSON_NAME] & [PERSON_NAME] Wedding" at bounding box center [136, 105] width 131 height 10
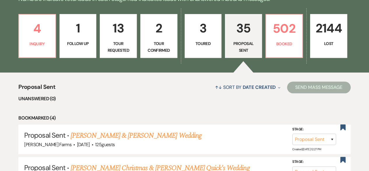
select select "6"
select select "5"
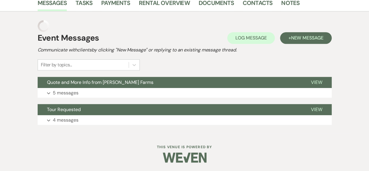
scroll to position [140, 0]
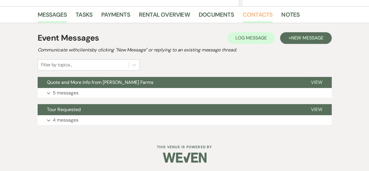
click at [248, 15] on link "Contacts" at bounding box center [258, 16] width 30 height 13
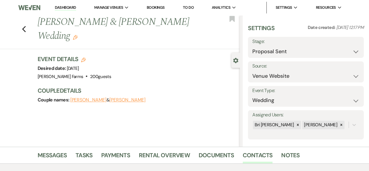
click at [29, 23] on div "Previous Gabe Kendrick & Aly Aranda's Wedding Edit Bookmark" at bounding box center [118, 32] width 243 height 34
click at [26, 26] on use "button" at bounding box center [24, 29] width 4 height 6
select select "6"
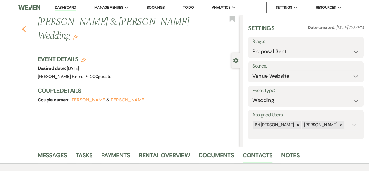
select select "6"
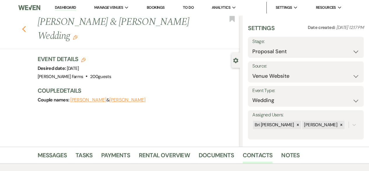
select select "6"
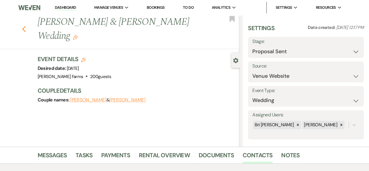
select select "6"
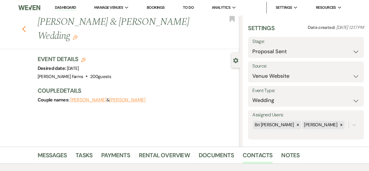
select select "6"
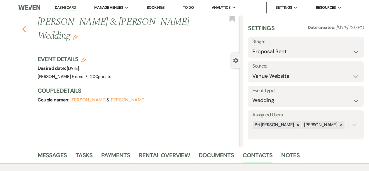
select select "6"
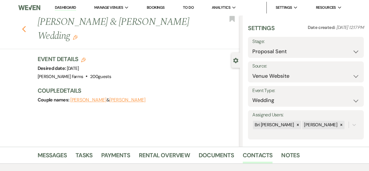
select select "6"
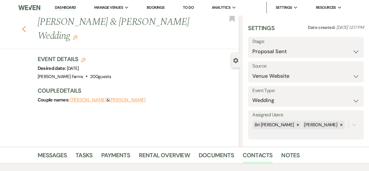
select select "6"
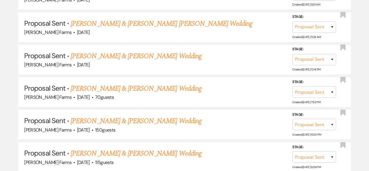
scroll to position [580, 0]
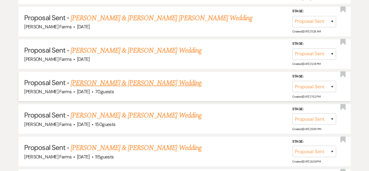
click at [177, 82] on link "Mateo Oramas & Jenna Colwell's Wedding" at bounding box center [136, 83] width 131 height 10
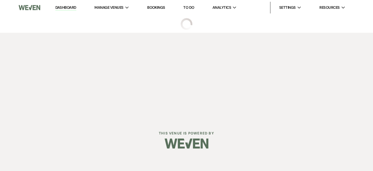
select select "6"
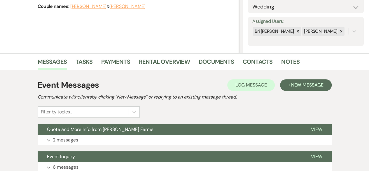
scroll to position [98, 0]
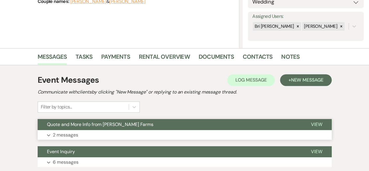
click at [275, 127] on button "Quote and More Info from [PERSON_NAME] Farms" at bounding box center [170, 124] width 264 height 11
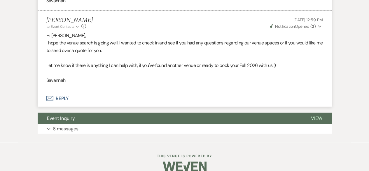
scroll to position [551, 0]
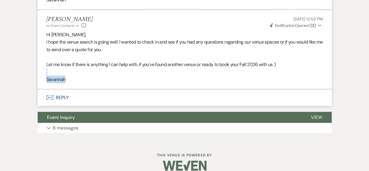
drag, startPoint x: 368, startPoint y: 150, endPoint x: 372, endPoint y: 115, distance: 35.2
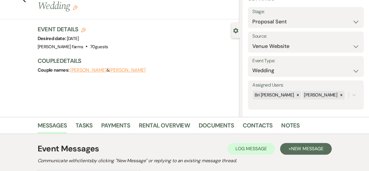
scroll to position [29, 0]
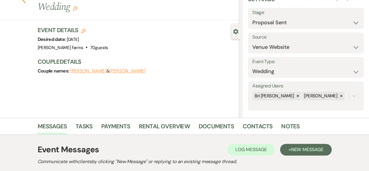
click at [26, 3] on icon "Previous" at bounding box center [24, 0] width 4 height 7
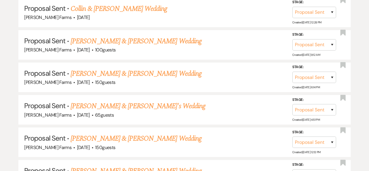
scroll to position [1105, 0]
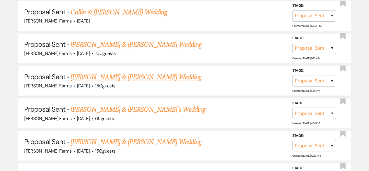
click at [167, 72] on link "Alexander Cameron & Hailee Calvert-Smith's Wedding" at bounding box center [136, 77] width 131 height 10
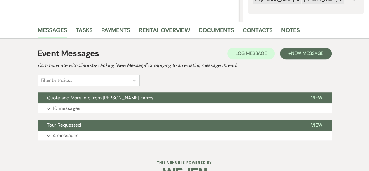
scroll to position [140, 0]
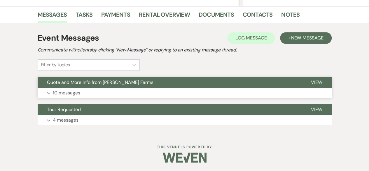
click at [268, 97] on button "Expand 10 messages" at bounding box center [185, 93] width 294 height 10
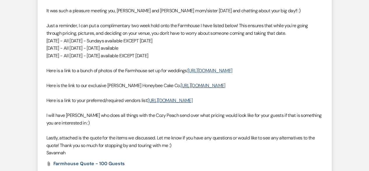
scroll to position [0, 0]
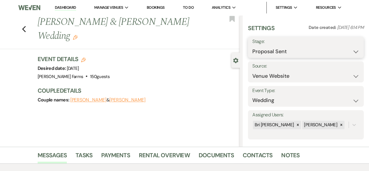
click at [331, 55] on select "Inquiry Follow Up Tour Requested Tour Confirmed Toured Proposal Sent Booked Lost" at bounding box center [305, 51] width 107 height 11
click at [252, 46] on select "Inquiry Follow Up Tour Requested Tour Confirmed Toured Proposal Sent Booked Lost" at bounding box center [305, 51] width 107 height 11
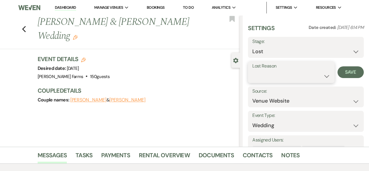
click at [323, 78] on select "Booked Elsewhere Budget Date Unavailable No Response Not a Good Match Capacity …" at bounding box center [291, 75] width 78 height 11
click at [252, 70] on select "Booked Elsewhere Budget Date Unavailable No Response Not a Good Match Capacity …" at bounding box center [291, 75] width 78 height 11
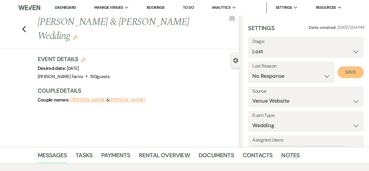
click at [346, 69] on button "Save" at bounding box center [350, 72] width 26 height 12
click at [24, 29] on icon "Previous" at bounding box center [24, 29] width 4 height 7
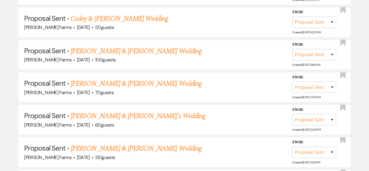
scroll to position [938, 0]
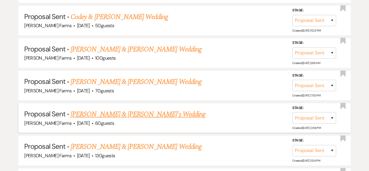
click at [168, 109] on link "David De la Guardia & Laura Alshamie's Wedding" at bounding box center [138, 114] width 135 height 10
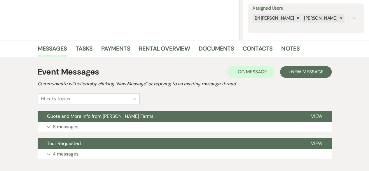
scroll to position [116, 0]
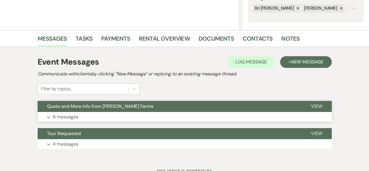
click at [239, 118] on button "Expand 6 messages" at bounding box center [185, 117] width 294 height 10
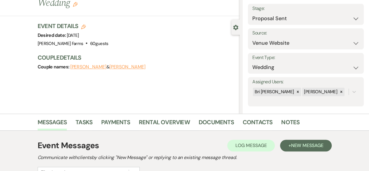
scroll to position [30, 0]
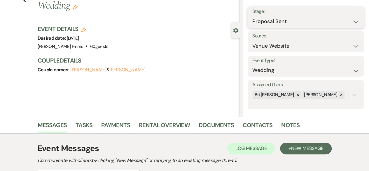
click at [320, 22] on select "Inquiry Follow Up Tour Requested Tour Confirmed Toured Proposal Sent Booked Lost" at bounding box center [305, 21] width 107 height 11
click at [252, 16] on select "Inquiry Follow Up Tour Requested Tour Confirmed Toured Proposal Sent Booked Lost" at bounding box center [305, 21] width 107 height 11
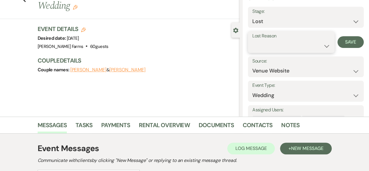
click at [320, 45] on select "Booked Elsewhere Budget Date Unavailable No Response Not a Good Match Capacity …" at bounding box center [291, 45] width 78 height 11
click at [252, 40] on select "Booked Elsewhere Budget Date Unavailable No Response Not a Good Match Capacity …" at bounding box center [291, 45] width 78 height 11
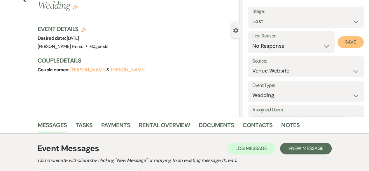
click at [348, 46] on button "Save" at bounding box center [350, 42] width 26 height 12
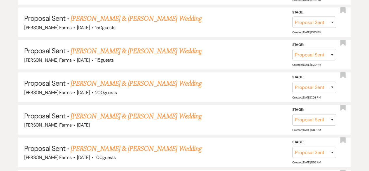
scroll to position [678, 0]
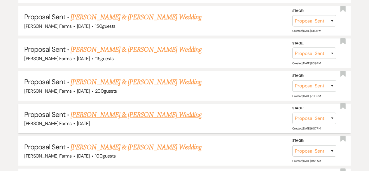
click at [163, 115] on link "Nikole Labonte & Jeremy Robertson's Wedding" at bounding box center [136, 114] width 131 height 10
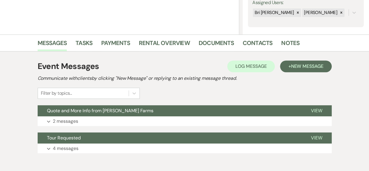
scroll to position [113, 0]
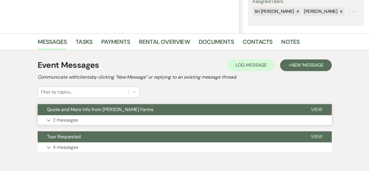
click at [224, 116] on button "Expand 2 messages" at bounding box center [185, 120] width 294 height 10
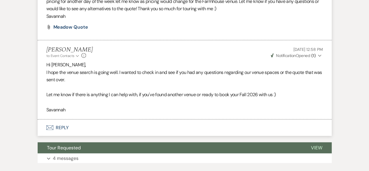
scroll to position [715, 0]
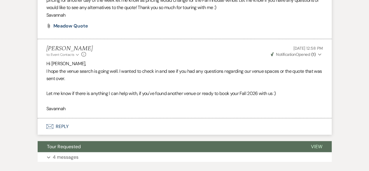
click at [316, 57] on button "Weven Check Notification Opened ( 1 ) Expand" at bounding box center [296, 54] width 53 height 6
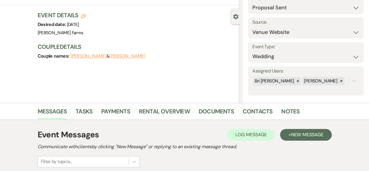
scroll to position [0, 0]
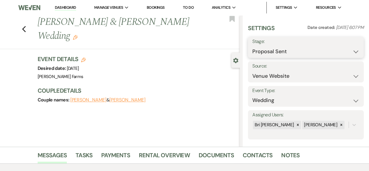
click at [321, 48] on select "Inquiry Follow Up Tour Requested Tour Confirmed Toured Proposal Sent Booked Lost" at bounding box center [305, 51] width 107 height 11
click at [252, 46] on select "Inquiry Follow Up Tour Requested Tour Confirmed Toured Proposal Sent Booked Lost" at bounding box center [305, 51] width 107 height 11
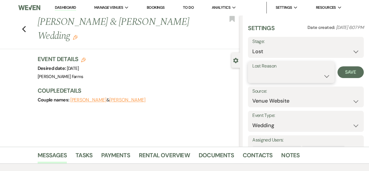
click at [313, 71] on select "Booked Elsewhere Budget Date Unavailable No Response Not a Good Match Capacity …" at bounding box center [291, 75] width 78 height 11
click at [252, 70] on select "Booked Elsewhere Budget Date Unavailable No Response Not a Good Match Capacity …" at bounding box center [291, 75] width 78 height 11
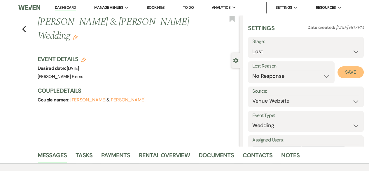
click at [349, 76] on button "Save" at bounding box center [350, 72] width 26 height 12
click at [29, 29] on div "Previous Nikole Labonte & Jeremy Robertson's Wedding Edit Bookmark" at bounding box center [118, 32] width 243 height 34
click at [25, 30] on icon "Previous" at bounding box center [24, 29] width 4 height 7
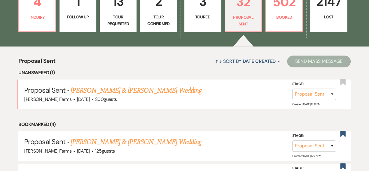
scroll to position [177, 0]
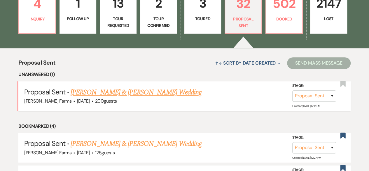
click at [139, 91] on link "[PERSON_NAME] & [PERSON_NAME] Wedding" at bounding box center [136, 92] width 131 height 10
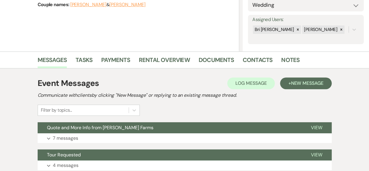
scroll to position [177, 0]
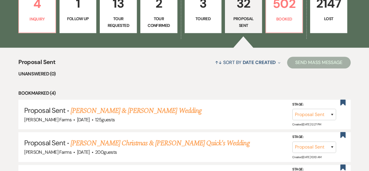
click at [206, 28] on link "3 Toured" at bounding box center [203, 11] width 37 height 44
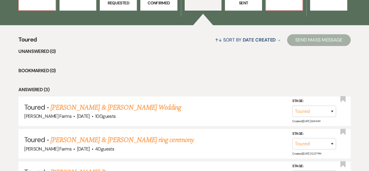
scroll to position [164, 0]
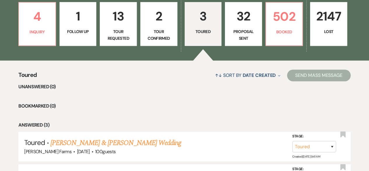
click at [233, 35] on p "Proposal Sent" at bounding box center [243, 34] width 29 height 13
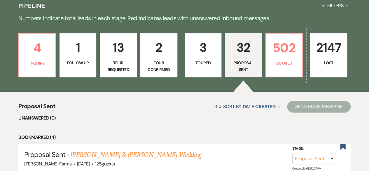
scroll to position [112, 0]
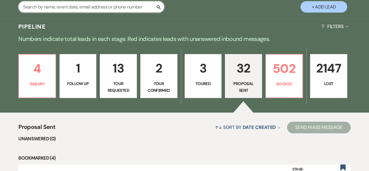
click at [125, 5] on input "text" at bounding box center [91, 6] width 146 height 11
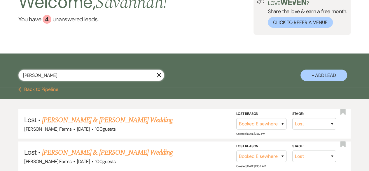
scroll to position [112, 0]
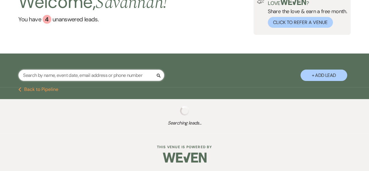
scroll to position [112, 0]
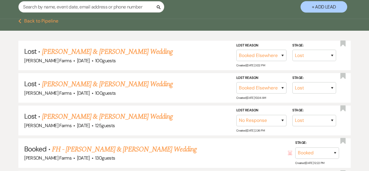
click at [42, 22] on button "Previous Back to Pipeline" at bounding box center [38, 21] width 40 height 5
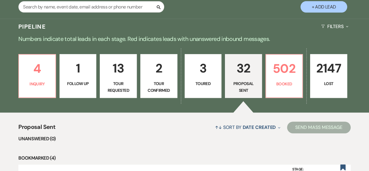
click at [247, 87] on p "Proposal Sent" at bounding box center [243, 86] width 29 height 13
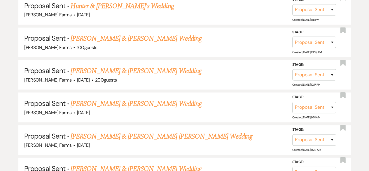
scroll to position [461, 0]
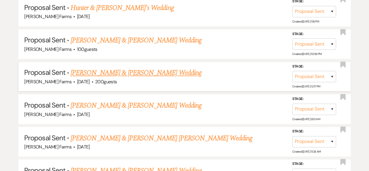
click at [124, 72] on link "[PERSON_NAME] & [PERSON_NAME] Wedding" at bounding box center [136, 72] width 131 height 10
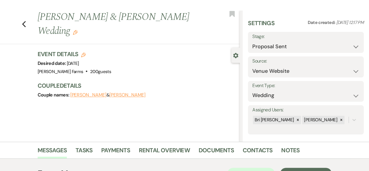
scroll to position [2, 0]
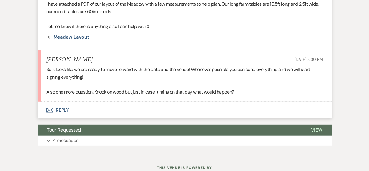
scroll to position [785, 0]
click at [198, 118] on button "Envelope Reply" at bounding box center [185, 110] width 294 height 16
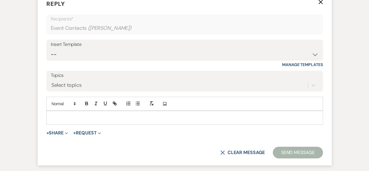
scroll to position [918, 0]
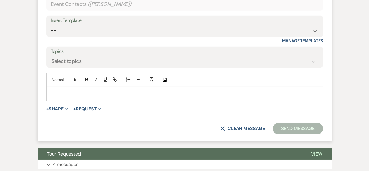
click at [309, 97] on p at bounding box center [184, 93] width 267 height 6
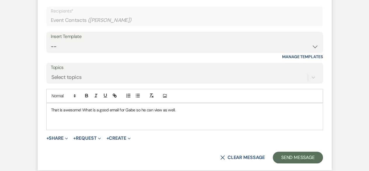
scroll to position [903, 0]
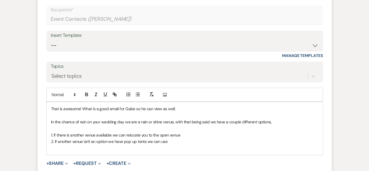
click at [50, 148] on div "That is awesome! What is a good email for Gabe so he can view as well. In the c…" at bounding box center [185, 128] width 276 height 53
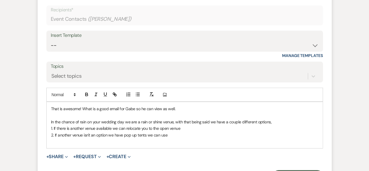
click at [104, 144] on p at bounding box center [184, 141] width 267 height 6
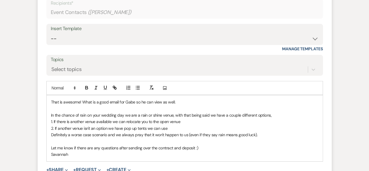
scroll to position [1025, 0]
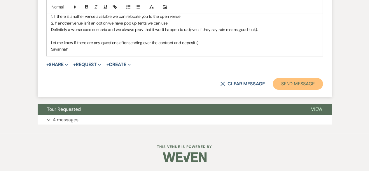
click at [295, 90] on button "Send Message" at bounding box center [298, 84] width 50 height 12
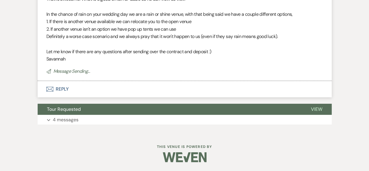
scroll to position [913, 0]
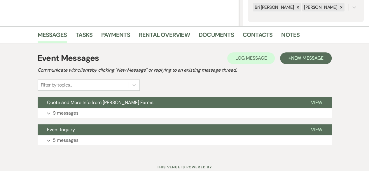
scroll to position [122, 0]
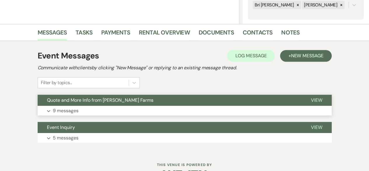
click at [273, 111] on button "Expand 9 messages" at bounding box center [185, 111] width 294 height 10
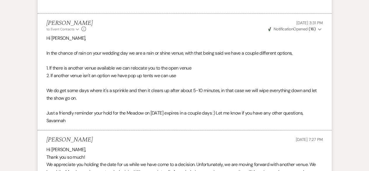
scroll to position [843, 0]
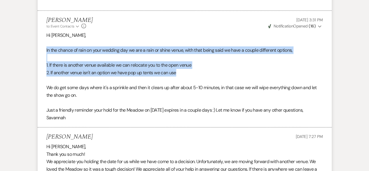
drag, startPoint x: 46, startPoint y: 64, endPoint x: 190, endPoint y: 84, distance: 145.1
click at [190, 84] on li "Savannah Cammisa to: Event Contacts Expand Info May 14, 2024, 3:31 PM Weven Che…" at bounding box center [185, 69] width 294 height 117
copy div "In the chance of rain on your wedding day we are a rain or shine venue, with th…"
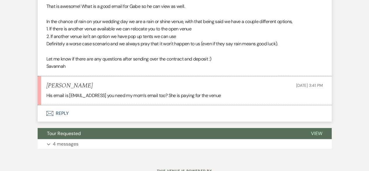
scroll to position [904, 0]
click at [160, 122] on button "Envelope Reply" at bounding box center [185, 113] width 294 height 16
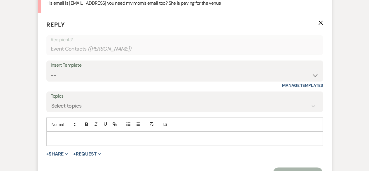
scroll to position [1017, 0]
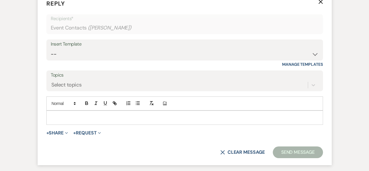
click at [159, 120] on p at bounding box center [184, 117] width 267 height 6
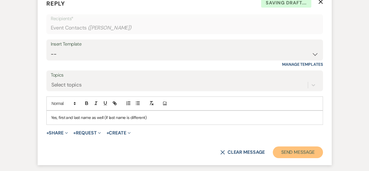
click at [293, 158] on button "Send Message" at bounding box center [298, 152] width 50 height 12
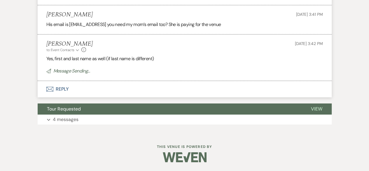
scroll to position [977, 0]
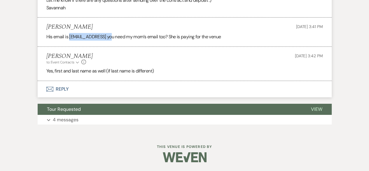
drag, startPoint x: 69, startPoint y: 37, endPoint x: 112, endPoint y: 38, distance: 43.2
click at [112, 38] on div "His email is [EMAIL_ADDRESS] you need my mom’s email too? She is paying for the…" at bounding box center [184, 37] width 276 height 8
copy div "[EMAIL_ADDRESS][DOMAIN_NAME]"
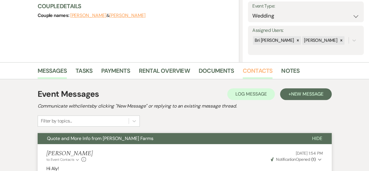
click at [251, 72] on link "Contacts" at bounding box center [258, 72] width 30 height 13
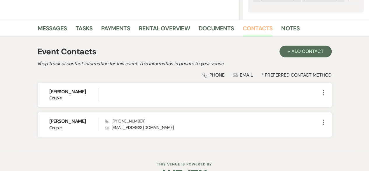
scroll to position [140, 0]
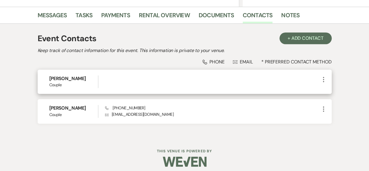
click at [322, 81] on icon "More" at bounding box center [323, 79] width 7 height 7
click at [331, 90] on use "button" at bounding box center [329, 90] width 4 height 4
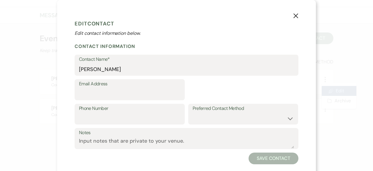
select select "1"
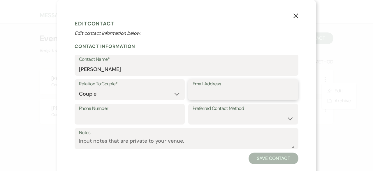
click at [218, 93] on input "Email Address" at bounding box center [243, 93] width 101 height 11
paste input "[EMAIL_ADDRESS][DOMAIN_NAME]"
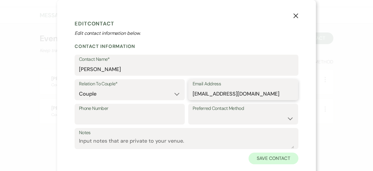
type input "[EMAIL_ADDRESS][DOMAIN_NAME]"
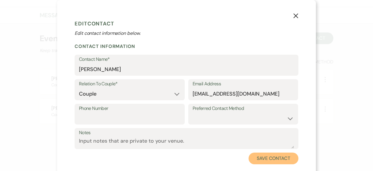
click at [282, 157] on button "Save Contact" at bounding box center [274, 158] width 50 height 12
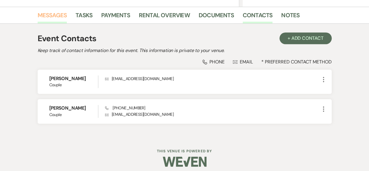
click at [56, 18] on link "Messages" at bounding box center [52, 16] width 29 height 13
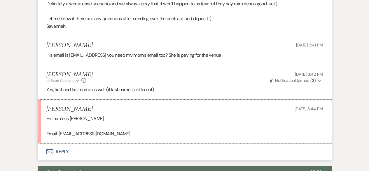
scroll to position [1021, 0]
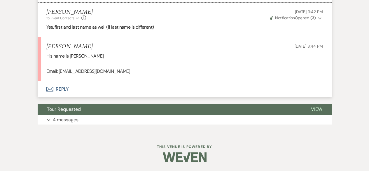
click at [101, 85] on button "Envelope Reply" at bounding box center [185, 89] width 294 height 16
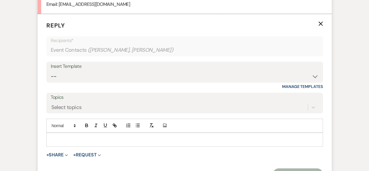
scroll to position [1079, 0]
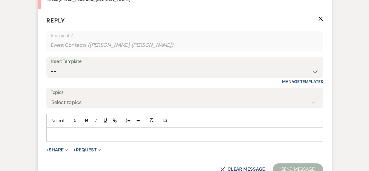
click at [157, 138] on p at bounding box center [184, 134] width 267 height 6
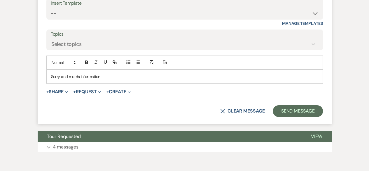
scroll to position [1147, 0]
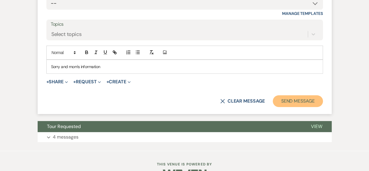
click at [284, 107] on button "Send Message" at bounding box center [298, 101] width 50 height 12
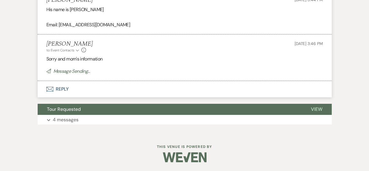
scroll to position [1067, 0]
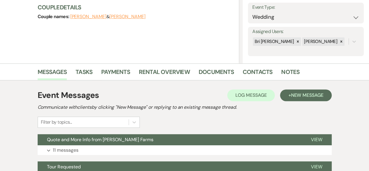
scroll to position [140, 0]
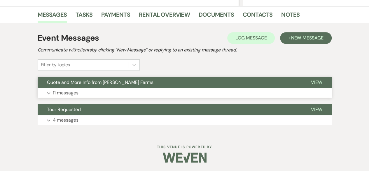
click at [222, 90] on button "Expand 11 messages" at bounding box center [185, 93] width 294 height 10
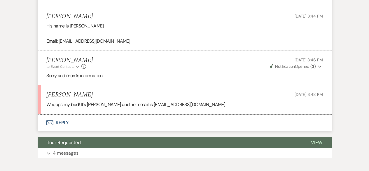
scroll to position [1083, 0]
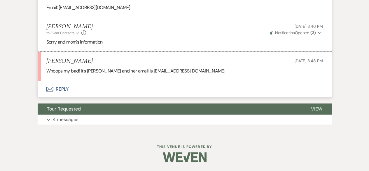
click at [134, 94] on button "Envelope Reply" at bounding box center [185, 89] width 294 height 16
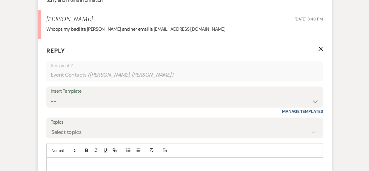
scroll to position [1168, 0]
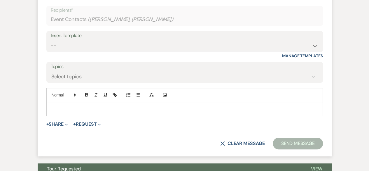
click at [144, 112] on p at bounding box center [184, 109] width 267 height 6
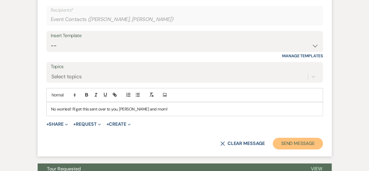
click at [316, 149] on button "Send Message" at bounding box center [298, 143] width 50 height 12
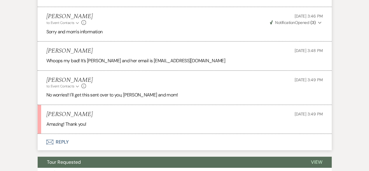
scroll to position [1080, 0]
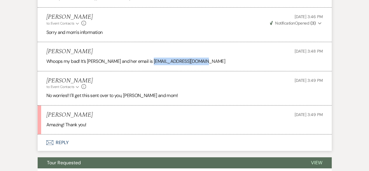
drag, startPoint x: 149, startPoint y: 75, endPoint x: 199, endPoint y: 78, distance: 50.3
click at [199, 65] on div "Whoops my bad! It’s [PERSON_NAME] and her email is [EMAIL_ADDRESS][DOMAIN_NAME]" at bounding box center [184, 61] width 276 height 8
copy div "[EMAIL_ADDRESS][DOMAIN_NAME]"
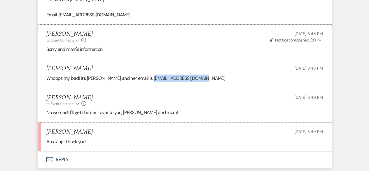
scroll to position [1055, 0]
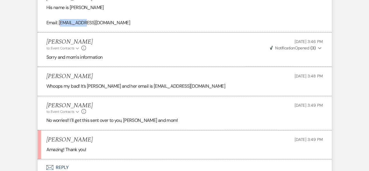
drag, startPoint x: 60, startPoint y: 36, endPoint x: 78, endPoint y: 36, distance: 18.7
click at [90, 26] on div "His name is [PERSON_NAME] Email: [EMAIL_ADDRESS][DOMAIN_NAME]" at bounding box center [184, 15] width 276 height 22
drag, startPoint x: 59, startPoint y: 37, endPoint x: 104, endPoint y: 38, distance: 44.3
click at [104, 26] on div "His name is [PERSON_NAME] Email: [EMAIL_ADDRESS][DOMAIN_NAME]" at bounding box center [184, 15] width 276 height 22
copy div "[EMAIL_ADDRESS][DOMAIN_NAME]"
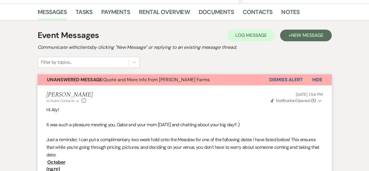
scroll to position [80, 0]
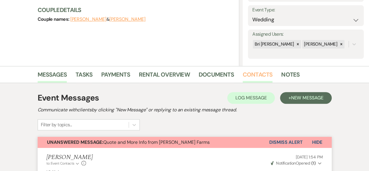
click at [252, 76] on link "Contacts" at bounding box center [258, 76] width 30 height 13
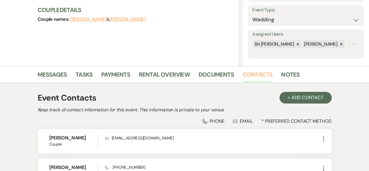
scroll to position [143, 0]
